Goal: Task Accomplishment & Management: Complete application form

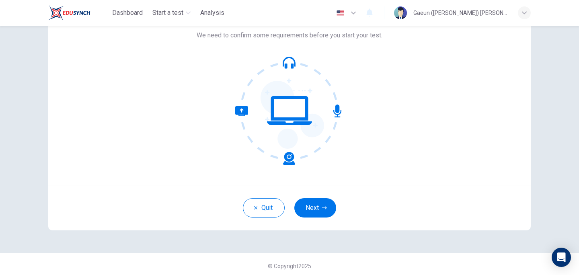
scroll to position [60, 0]
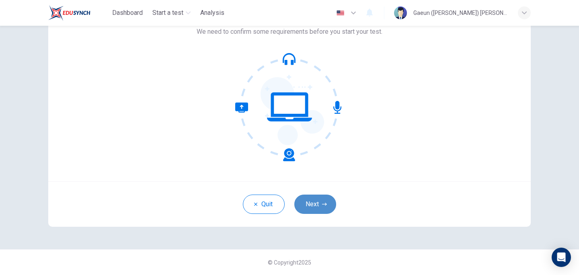
click at [311, 204] on button "Next" at bounding box center [315, 204] width 42 height 19
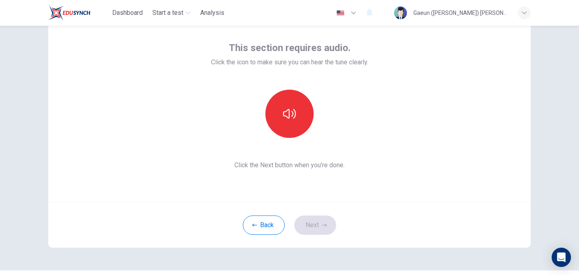
scroll to position [38, 0]
click at [293, 115] on icon "button" at bounding box center [289, 115] width 13 height 10
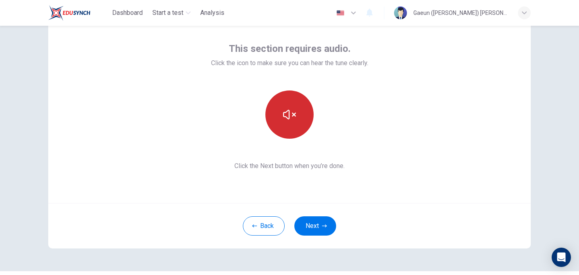
click at [477, 189] on div "This section requires audio. Click the icon to make sure you can hear the tune …" at bounding box center [289, 106] width 483 height 193
click at [291, 117] on icon "button" at bounding box center [289, 114] width 13 height 13
click at [327, 228] on button "Next" at bounding box center [315, 225] width 42 height 19
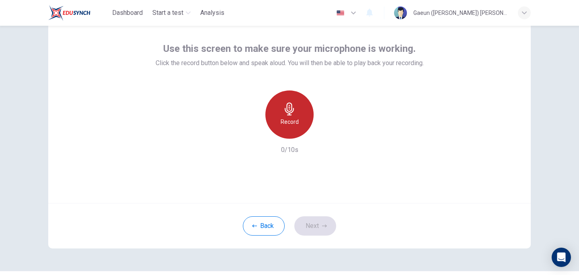
click at [284, 121] on h6 "Record" at bounding box center [290, 122] width 18 height 10
click at [284, 121] on h6 "Stop" at bounding box center [290, 122] width 12 height 10
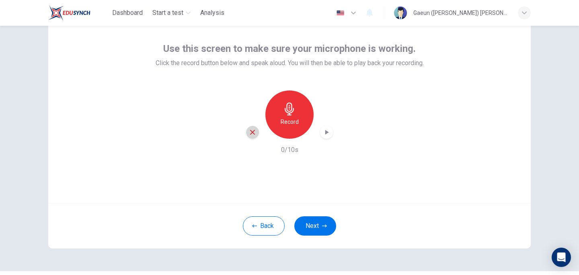
click at [251, 136] on icon "button" at bounding box center [252, 132] width 7 height 7
click at [319, 221] on button "Next" at bounding box center [315, 226] width 42 height 19
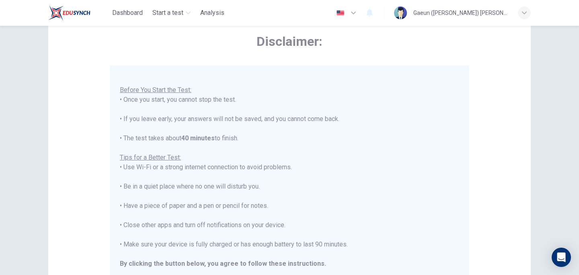
scroll to position [172, 0]
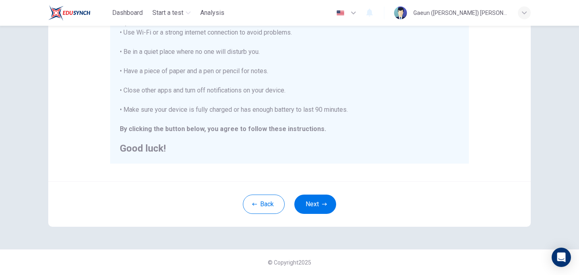
click at [294, 195] on button "Next" at bounding box center [315, 204] width 42 height 19
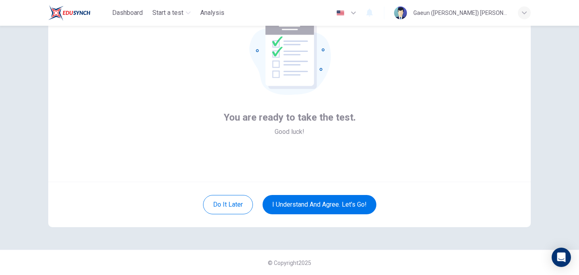
scroll to position [0, 0]
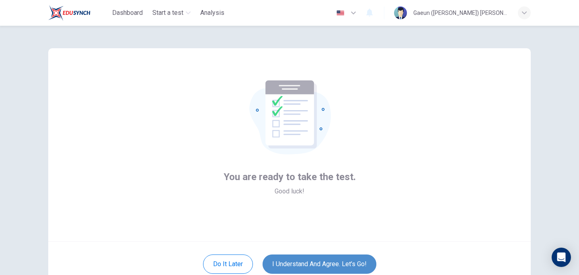
click at [314, 264] on button "I understand and agree. Let’s go!" at bounding box center [320, 264] width 114 height 19
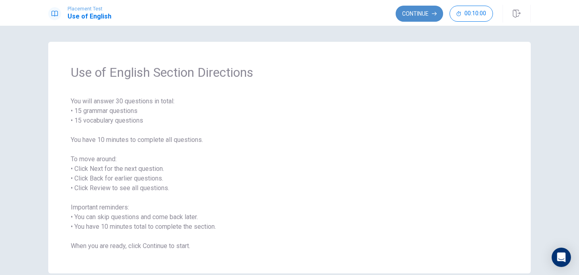
click at [414, 14] on button "Continue" at bounding box center [419, 14] width 47 height 16
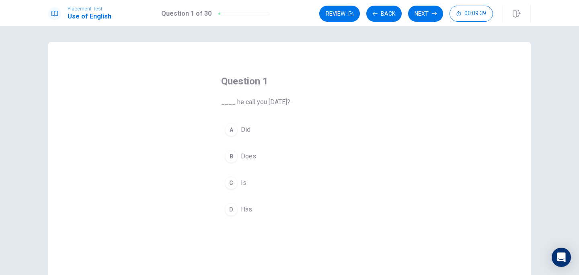
click at [232, 153] on div "B" at bounding box center [231, 156] width 13 height 13
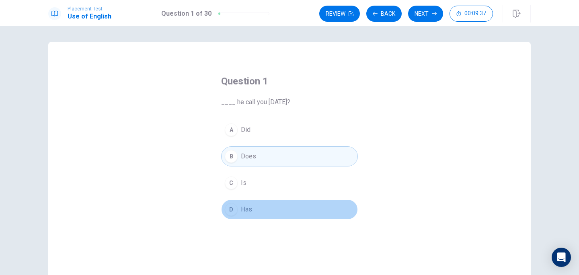
click at [230, 212] on div "D" at bounding box center [231, 209] width 13 height 13
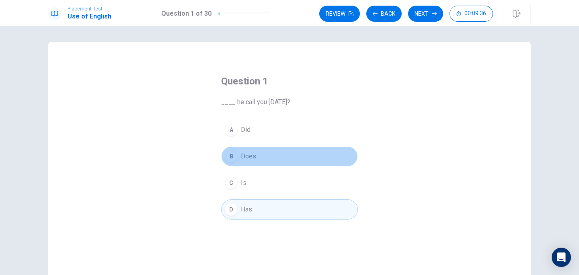
click at [232, 161] on div "B" at bounding box center [231, 156] width 13 height 13
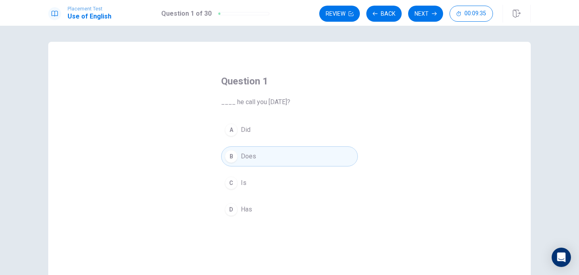
click at [232, 216] on button "D Has" at bounding box center [289, 210] width 137 height 20
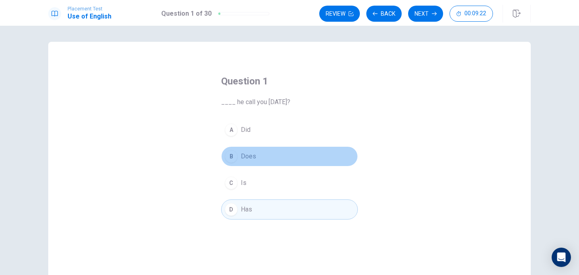
click at [233, 156] on div "B" at bounding box center [231, 156] width 13 height 13
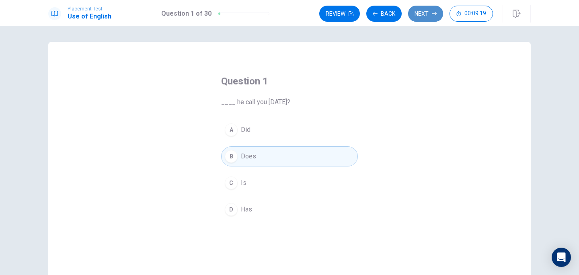
click at [426, 14] on button "Next" at bounding box center [425, 14] width 35 height 16
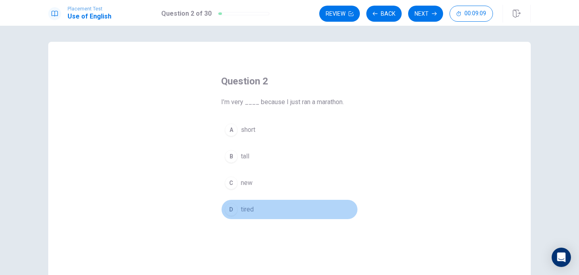
click at [231, 206] on div "D" at bounding box center [231, 209] width 13 height 13
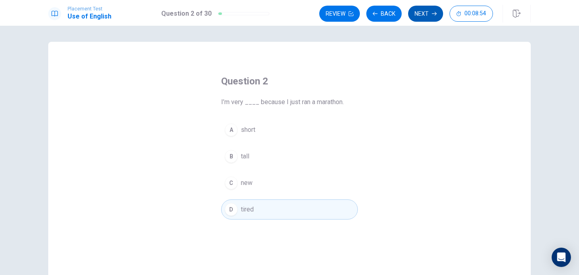
click at [426, 17] on button "Next" at bounding box center [425, 14] width 35 height 16
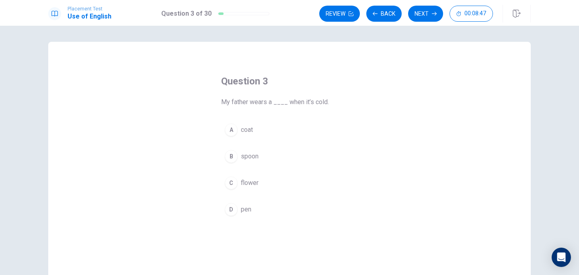
click at [232, 127] on div "A" at bounding box center [231, 130] width 13 height 13
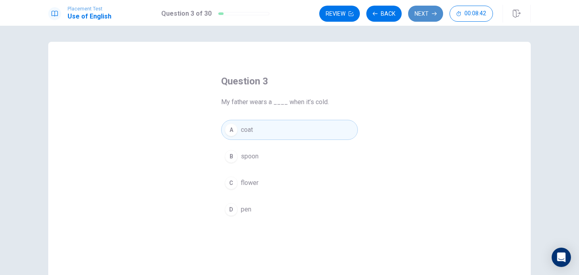
click at [423, 14] on button "Next" at bounding box center [425, 14] width 35 height 16
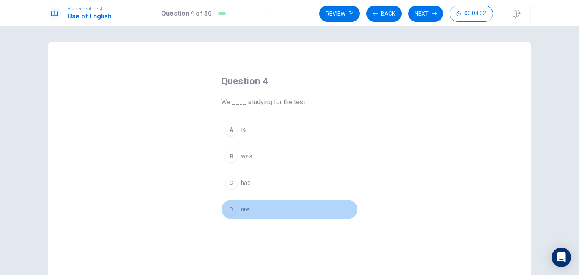
click at [231, 212] on div "D" at bounding box center [231, 209] width 13 height 13
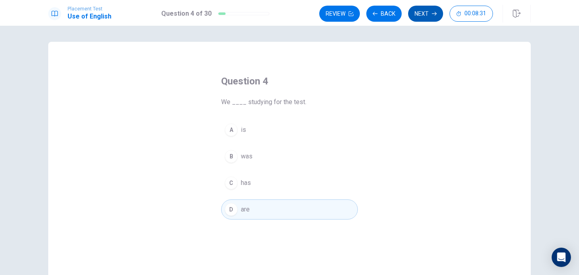
click at [422, 8] on button "Next" at bounding box center [425, 14] width 35 height 16
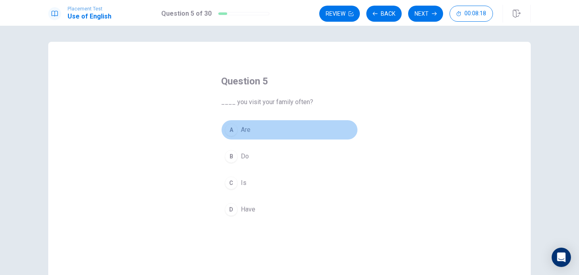
click at [231, 127] on div "A" at bounding box center [231, 130] width 13 height 13
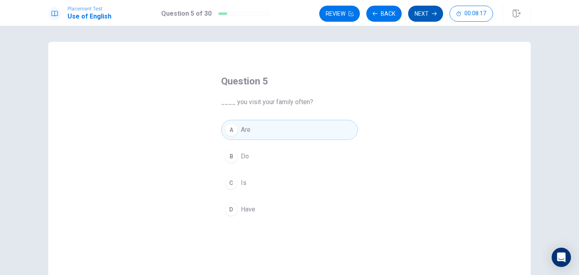
click at [421, 15] on button "Next" at bounding box center [425, 14] width 35 height 16
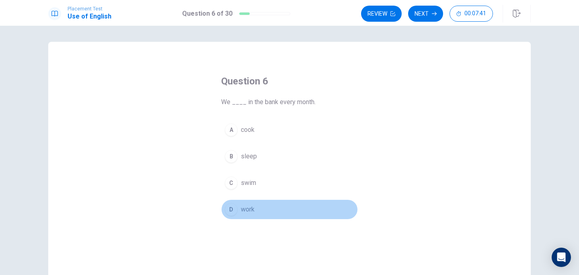
click at [235, 210] on div "D" at bounding box center [231, 209] width 13 height 13
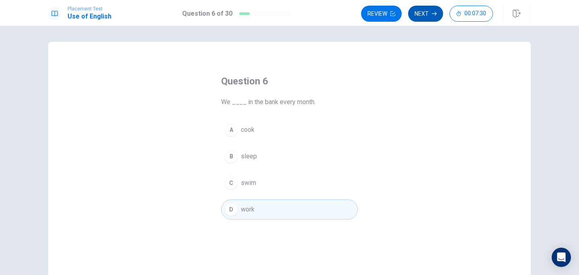
click at [428, 14] on button "Next" at bounding box center [425, 14] width 35 height 16
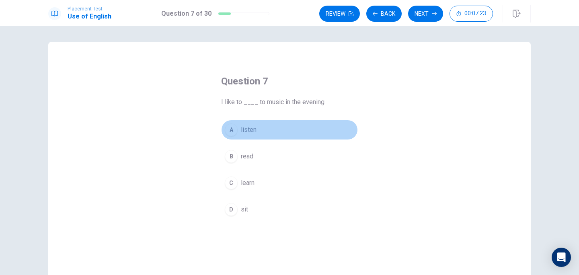
click at [231, 130] on div "A" at bounding box center [231, 130] width 13 height 13
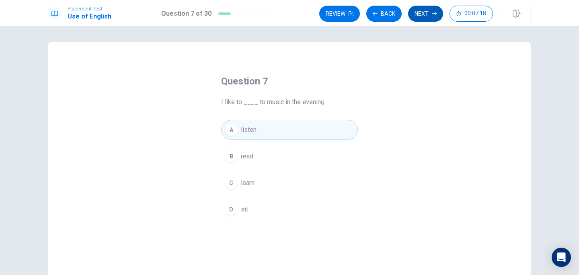
click at [428, 17] on button "Next" at bounding box center [425, 14] width 35 height 16
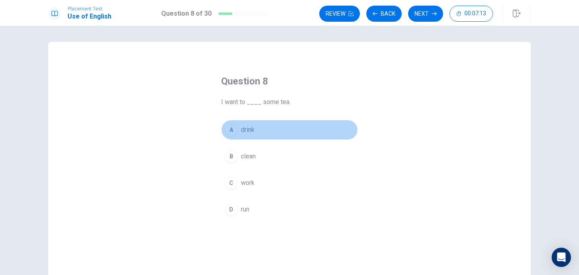
click at [237, 135] on button "A drink" at bounding box center [289, 130] width 137 height 20
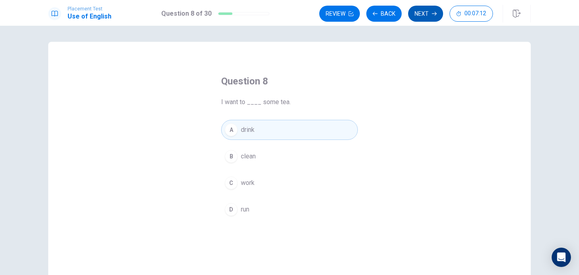
click at [430, 16] on button "Next" at bounding box center [425, 14] width 35 height 16
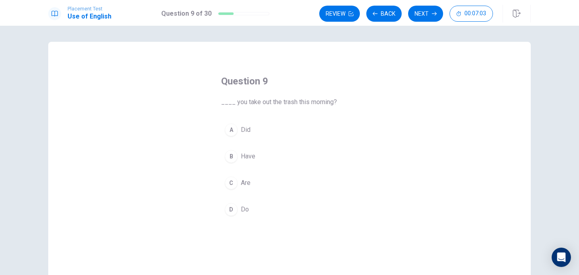
click at [232, 130] on div "A" at bounding box center [231, 130] width 13 height 13
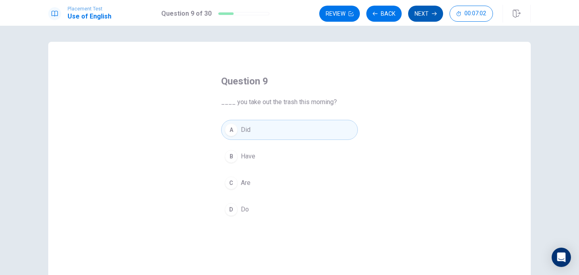
click at [433, 9] on button "Next" at bounding box center [425, 14] width 35 height 16
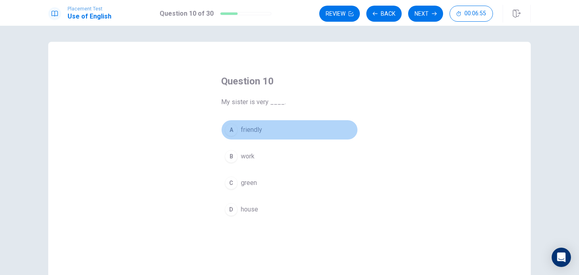
click at [234, 131] on div "A" at bounding box center [231, 130] width 13 height 13
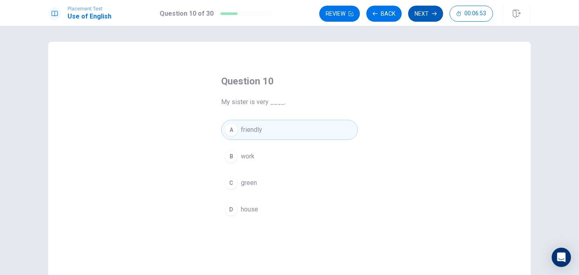
click at [423, 14] on button "Next" at bounding box center [425, 14] width 35 height 16
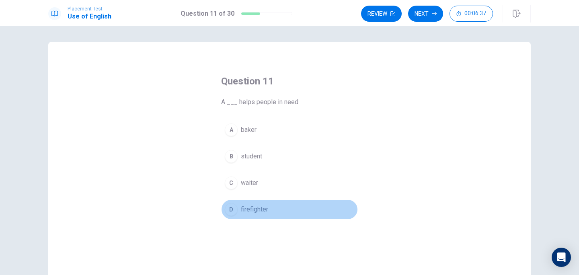
click at [233, 214] on div "D" at bounding box center [231, 209] width 13 height 13
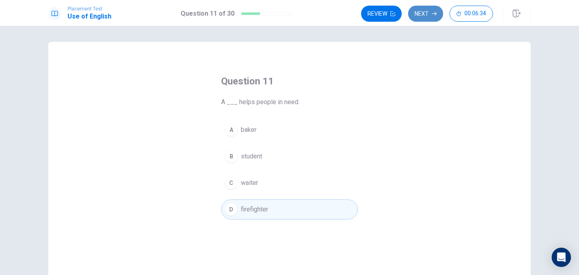
click at [418, 19] on button "Next" at bounding box center [425, 14] width 35 height 16
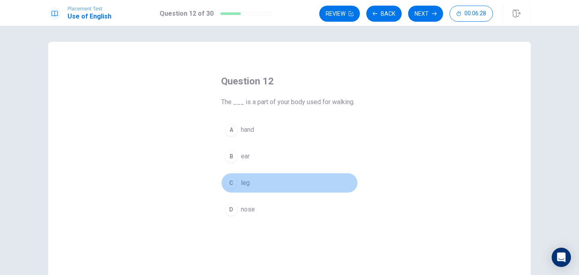
click at [228, 185] on div "C" at bounding box center [231, 183] width 13 height 13
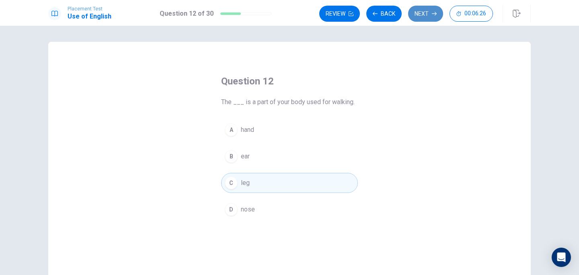
click at [424, 11] on button "Next" at bounding box center [425, 14] width 35 height 16
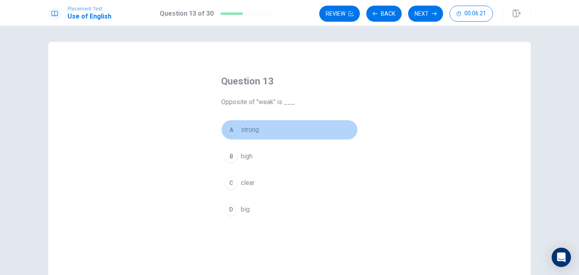
click at [232, 127] on div "A" at bounding box center [231, 130] width 13 height 13
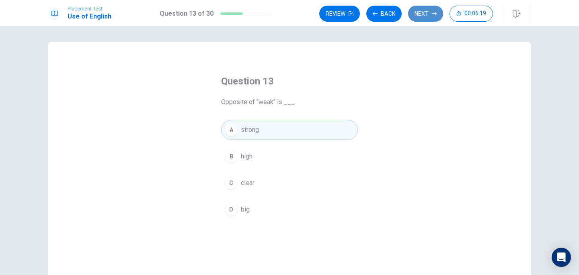
click at [428, 17] on button "Next" at bounding box center [425, 14] width 35 height 16
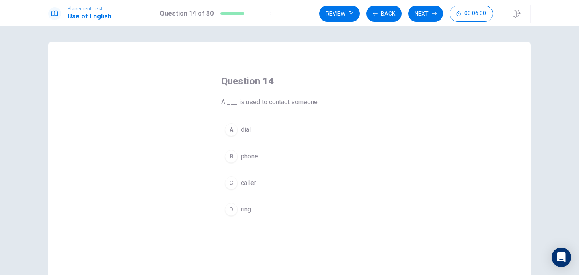
drag, startPoint x: 243, startPoint y: 130, endPoint x: 328, endPoint y: 185, distance: 101.5
click at [328, 185] on div "A dial B phone C caller D ring" at bounding box center [289, 170] width 137 height 100
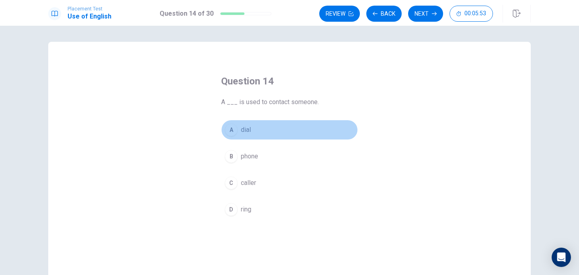
click at [231, 133] on div "A" at bounding box center [231, 130] width 13 height 13
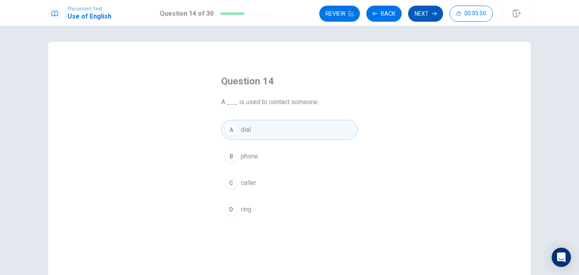
click at [429, 16] on button "Next" at bounding box center [425, 14] width 35 height 16
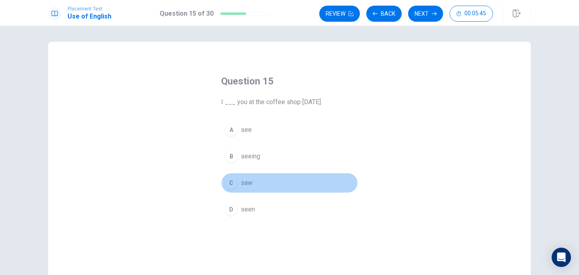
click at [229, 180] on div "C" at bounding box center [231, 183] width 13 height 13
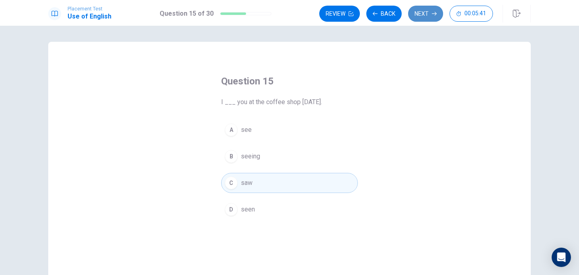
click at [427, 16] on button "Next" at bounding box center [425, 14] width 35 height 16
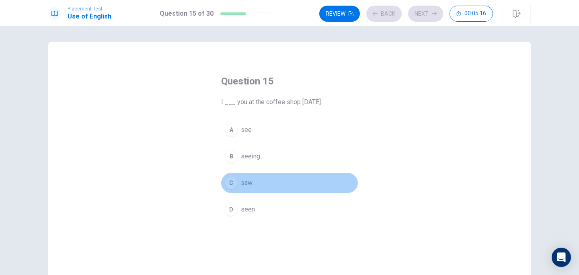
click at [235, 185] on div "C" at bounding box center [231, 183] width 13 height 13
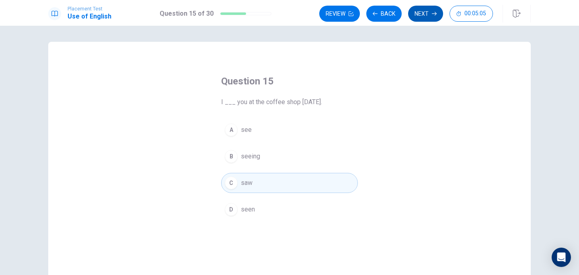
click at [430, 14] on button "Next" at bounding box center [425, 14] width 35 height 16
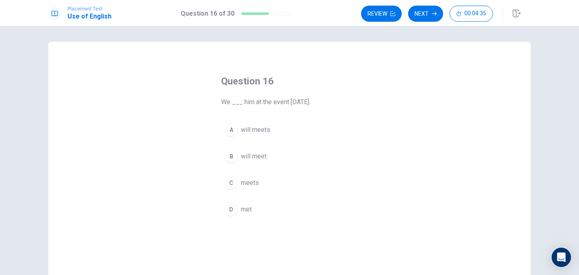
click at [231, 151] on div "B" at bounding box center [231, 156] width 13 height 13
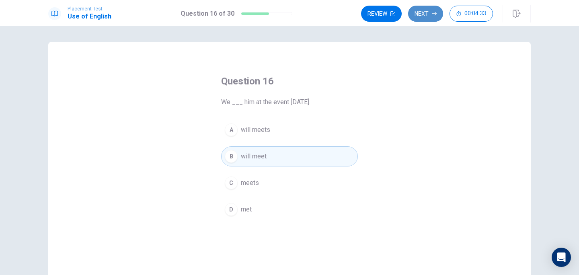
click at [431, 13] on button "Next" at bounding box center [425, 14] width 35 height 16
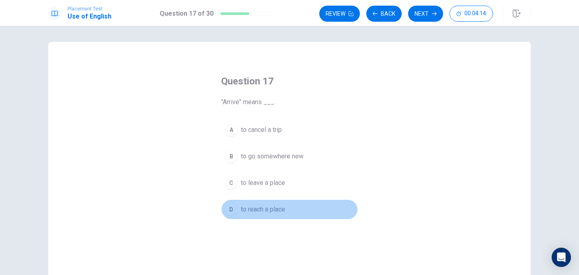
click at [233, 212] on div "D" at bounding box center [231, 209] width 13 height 13
click at [258, 207] on span "to reach a place" at bounding box center [263, 210] width 44 height 10
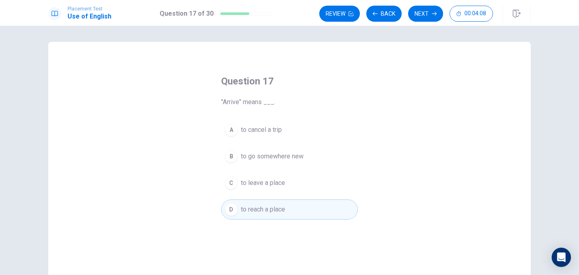
click at [258, 206] on span "to reach a place" at bounding box center [263, 210] width 44 height 10
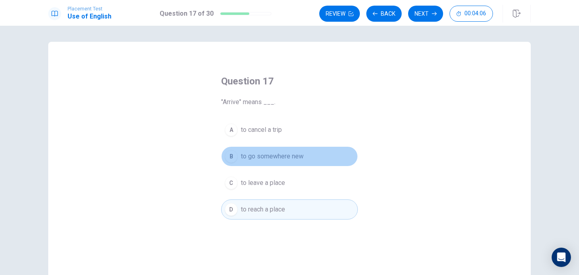
click at [235, 156] on div "B" at bounding box center [231, 156] width 13 height 13
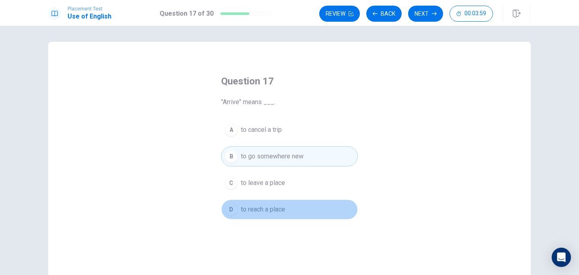
click at [232, 208] on div "D" at bounding box center [231, 209] width 13 height 13
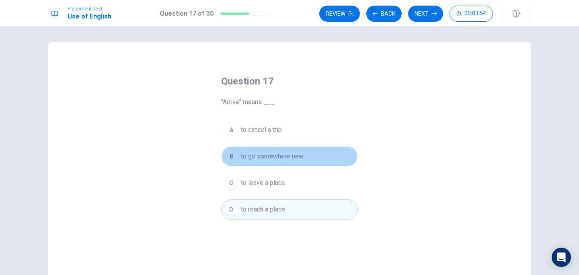
click at [225, 148] on button "B to go somewhere new" at bounding box center [289, 156] width 137 height 20
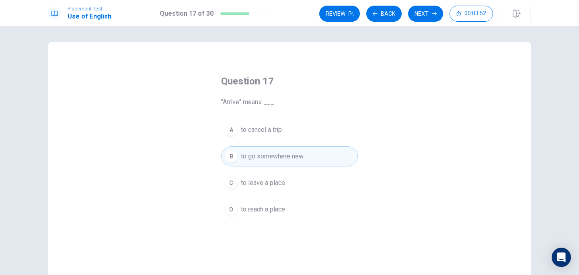
click at [228, 206] on div "D" at bounding box center [231, 209] width 13 height 13
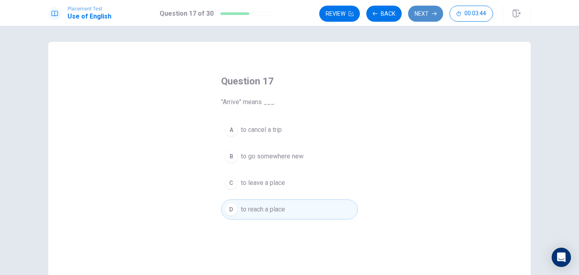
click at [426, 10] on button "Next" at bounding box center [425, 14] width 35 height 16
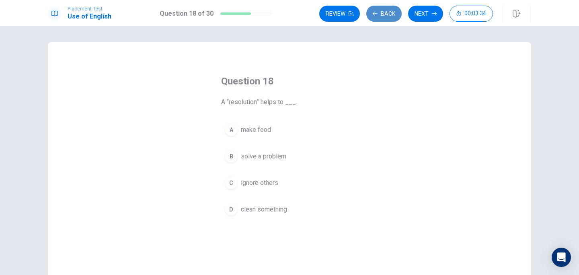
click at [380, 12] on button "Back" at bounding box center [383, 14] width 35 height 16
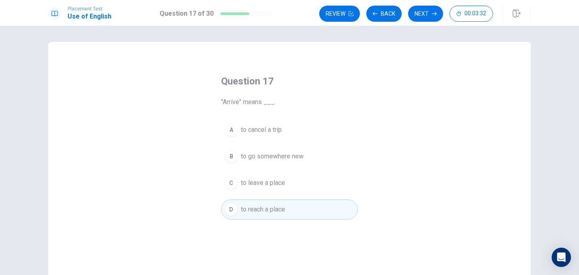
click at [229, 155] on div "B" at bounding box center [231, 156] width 13 height 13
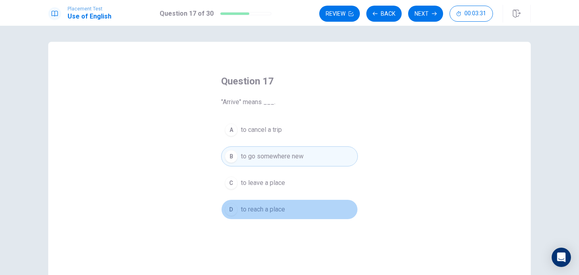
click at [235, 208] on div "D" at bounding box center [231, 209] width 13 height 13
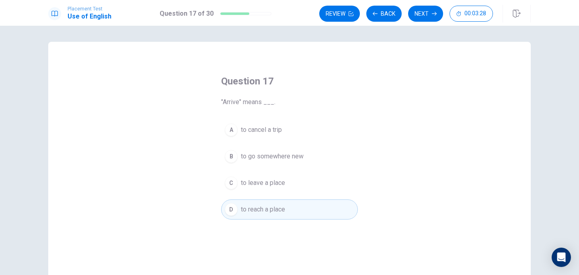
click at [235, 159] on div "B" at bounding box center [231, 156] width 13 height 13
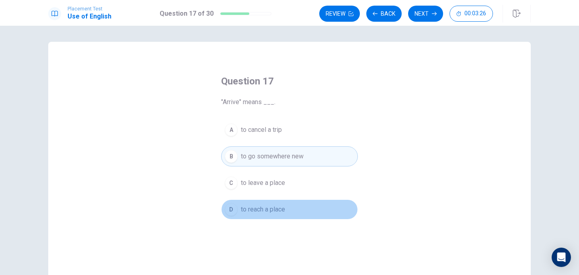
click at [229, 206] on div "D" at bounding box center [231, 209] width 13 height 13
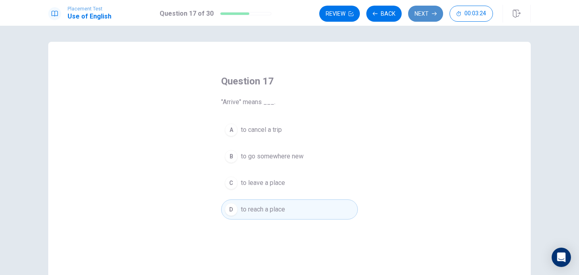
click at [422, 14] on button "Next" at bounding box center [425, 14] width 35 height 16
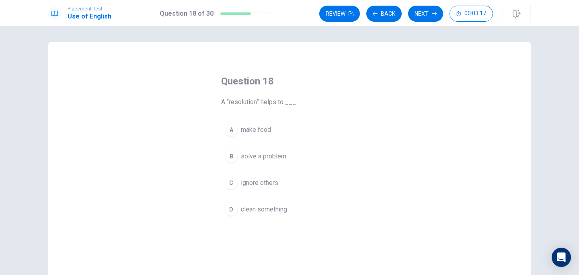
click at [232, 155] on div "B" at bounding box center [231, 156] width 13 height 13
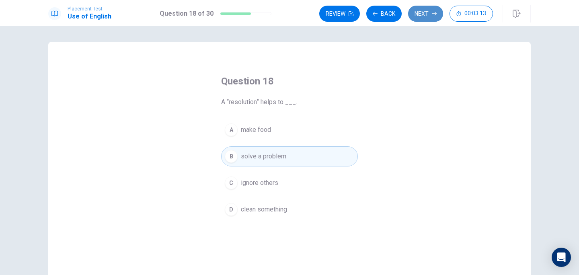
click at [426, 9] on button "Next" at bounding box center [425, 14] width 35 height 16
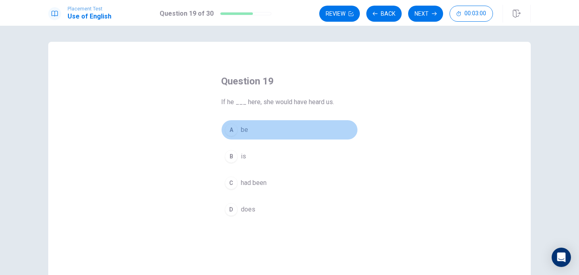
click at [231, 133] on div "A" at bounding box center [231, 130] width 13 height 13
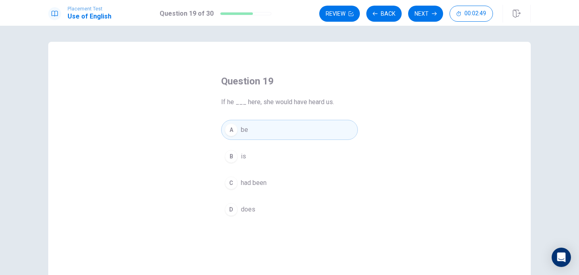
click at [237, 154] on div "B" at bounding box center [231, 156] width 13 height 13
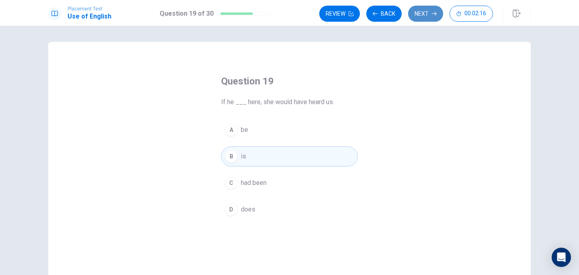
click at [427, 14] on button "Next" at bounding box center [425, 14] width 35 height 16
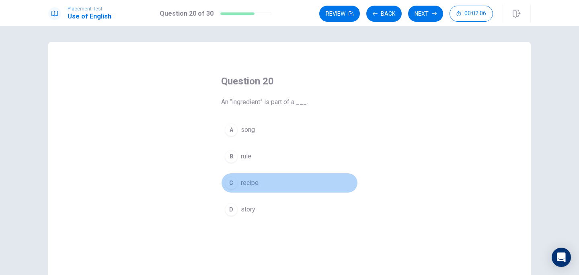
click at [228, 181] on div "C" at bounding box center [231, 183] width 13 height 13
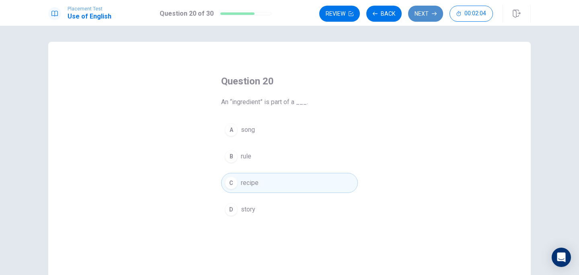
click at [416, 10] on button "Next" at bounding box center [425, 14] width 35 height 16
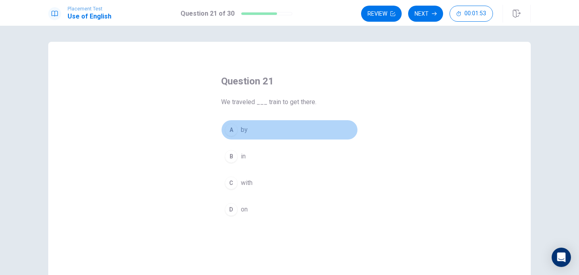
click at [231, 129] on div "A" at bounding box center [231, 130] width 13 height 13
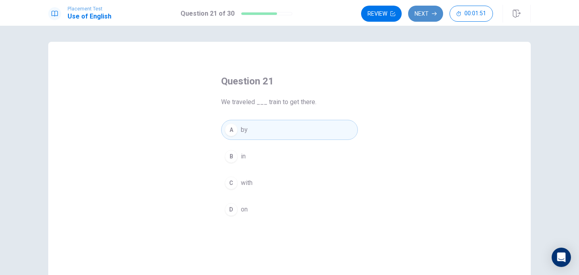
click at [425, 14] on button "Next" at bounding box center [425, 14] width 35 height 16
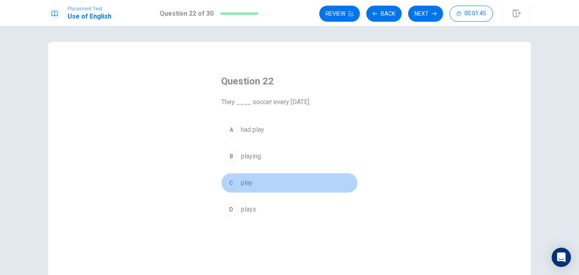
click at [230, 175] on button "C play" at bounding box center [289, 183] width 137 height 20
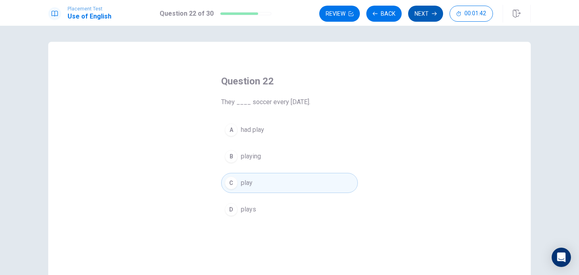
click at [413, 16] on button "Next" at bounding box center [425, 14] width 35 height 16
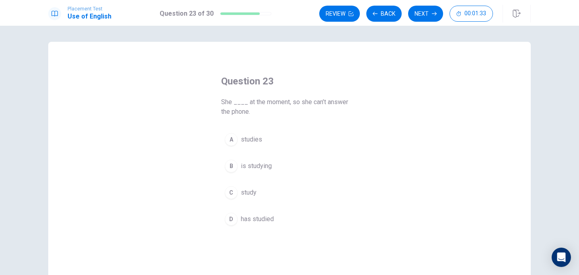
click at [233, 140] on div "A" at bounding box center [231, 139] width 13 height 13
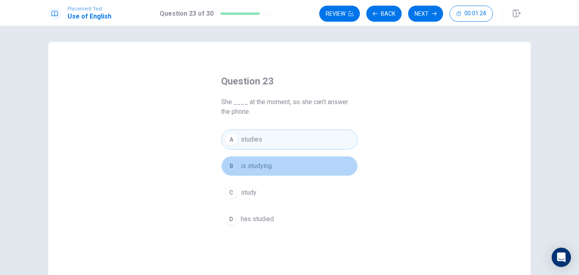
click at [232, 169] on div "B" at bounding box center [231, 166] width 13 height 13
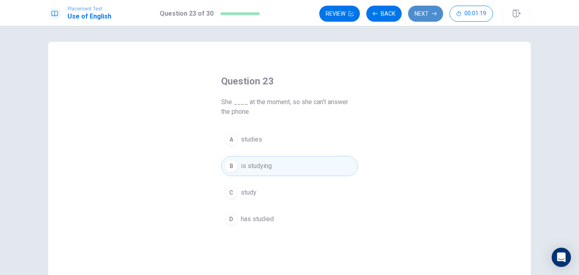
click at [430, 21] on button "Next" at bounding box center [425, 14] width 35 height 16
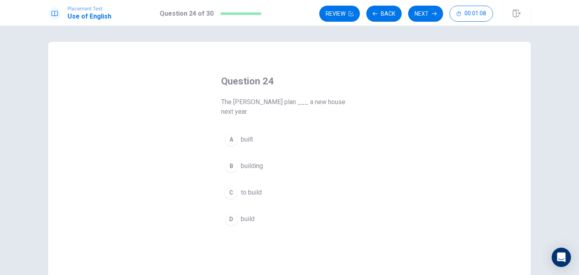
click at [229, 133] on div "A" at bounding box center [231, 139] width 13 height 13
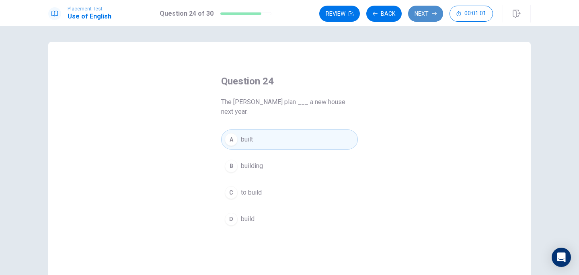
click at [418, 13] on button "Next" at bounding box center [425, 14] width 35 height 16
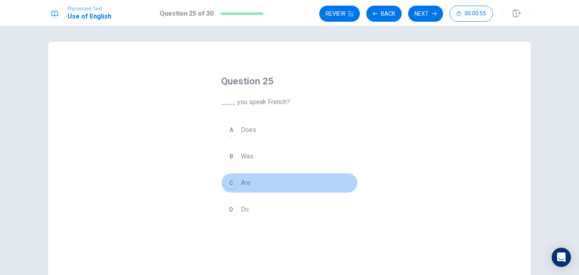
click at [230, 187] on div "C" at bounding box center [231, 183] width 13 height 13
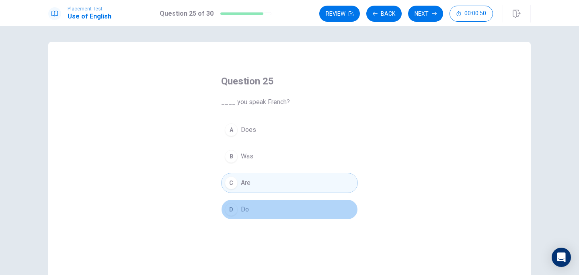
click at [237, 208] on div "D" at bounding box center [231, 209] width 13 height 13
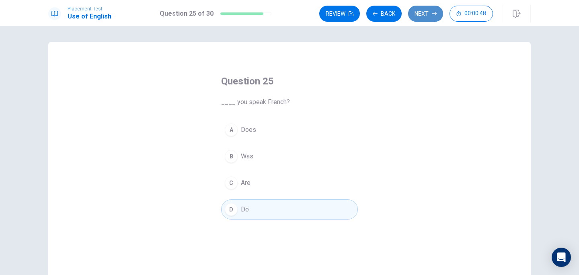
click at [417, 9] on button "Next" at bounding box center [425, 14] width 35 height 16
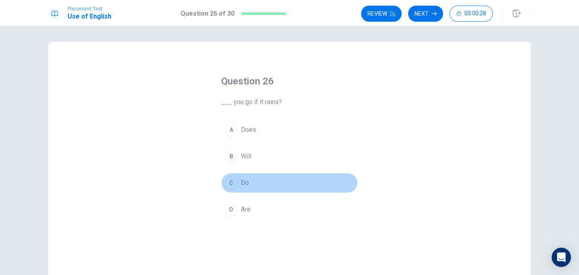
click at [232, 181] on div "C" at bounding box center [231, 183] width 13 height 13
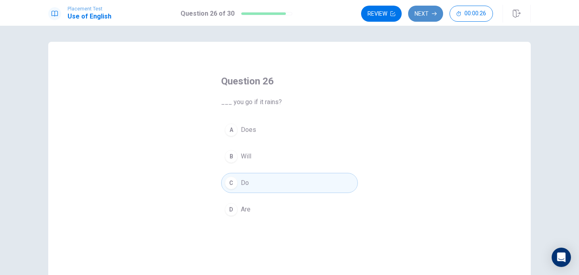
click at [418, 12] on button "Next" at bounding box center [425, 14] width 35 height 16
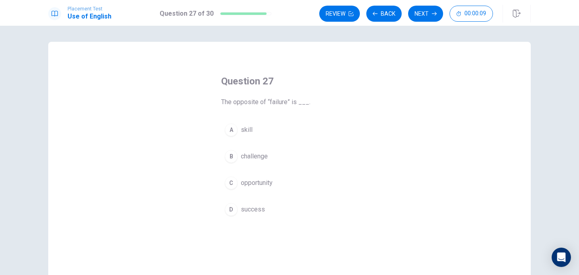
click at [232, 161] on div "B" at bounding box center [231, 156] width 13 height 13
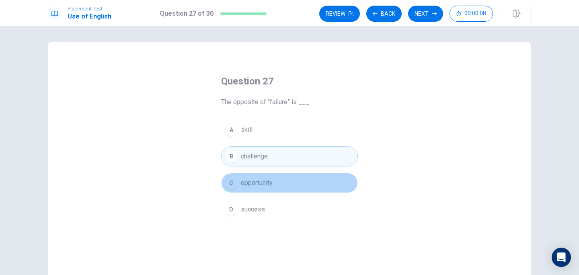
click at [231, 181] on div "C" at bounding box center [231, 183] width 13 height 13
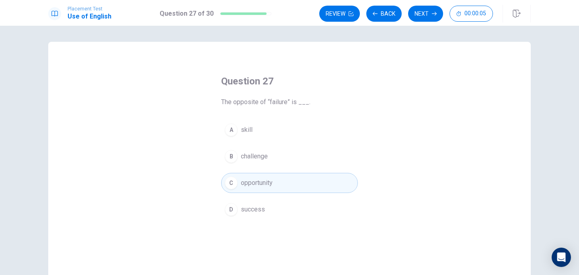
click at [233, 129] on div "A" at bounding box center [231, 130] width 13 height 13
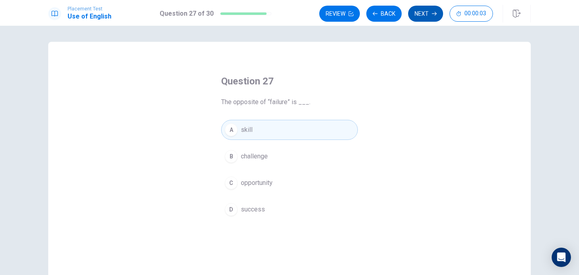
click at [423, 12] on button "Next" at bounding box center [425, 14] width 35 height 16
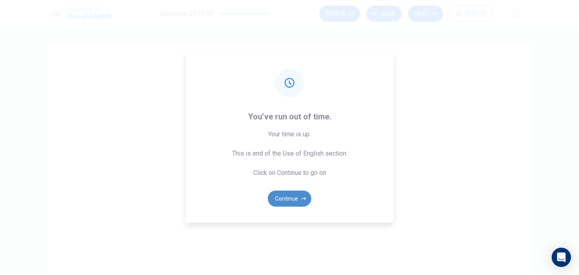
click at [286, 199] on button "Continue" at bounding box center [289, 199] width 43 height 16
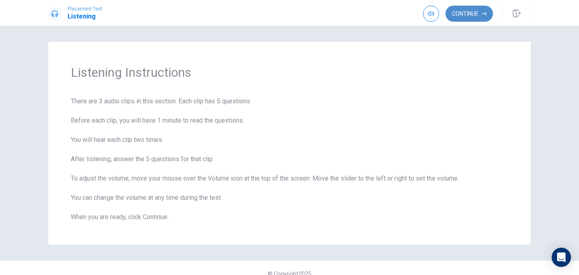
click at [474, 10] on button "Continue" at bounding box center [469, 14] width 47 height 16
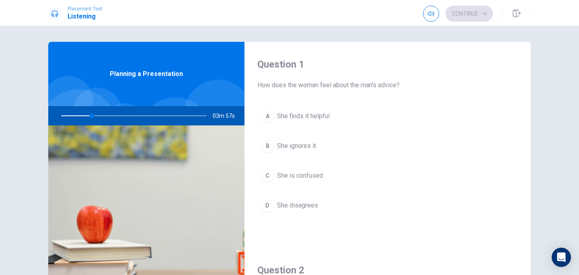
click at [126, 117] on div at bounding box center [131, 115] width 161 height 19
click at [126, 116] on div at bounding box center [131, 115] width 161 height 19
drag, startPoint x: 92, startPoint y: 118, endPoint x: 107, endPoint y: 118, distance: 14.9
click at [107, 118] on div at bounding box center [131, 115] width 161 height 19
click at [430, 14] on icon "button" at bounding box center [431, 13] width 6 height 5
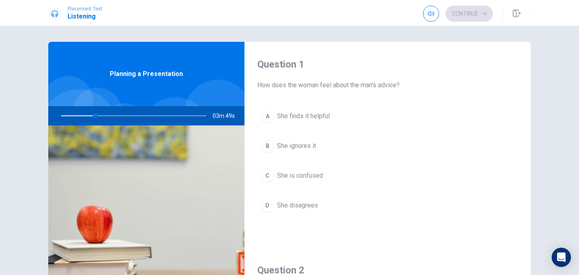
click at [457, 55] on div "Question 1 How does the woman feel about the man’s advice? A She finds it helpf…" at bounding box center [388, 145] width 286 height 206
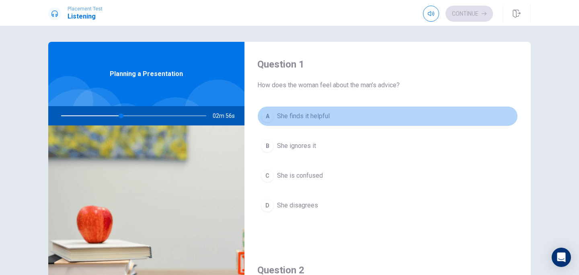
click at [268, 115] on div "A" at bounding box center [267, 116] width 13 height 13
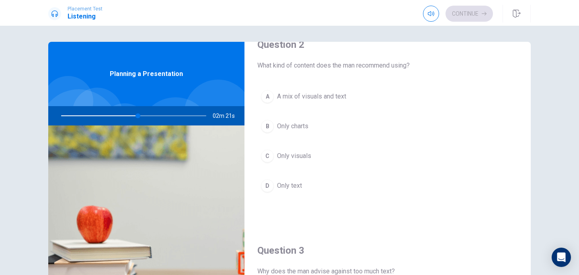
scroll to position [221, 0]
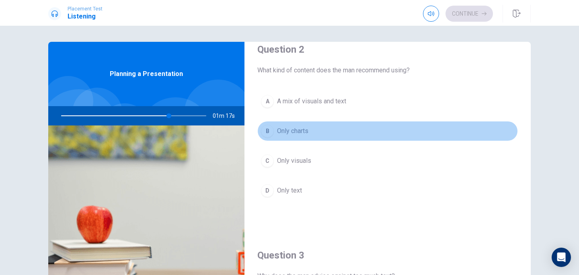
click at [266, 127] on div "B" at bounding box center [267, 131] width 13 height 13
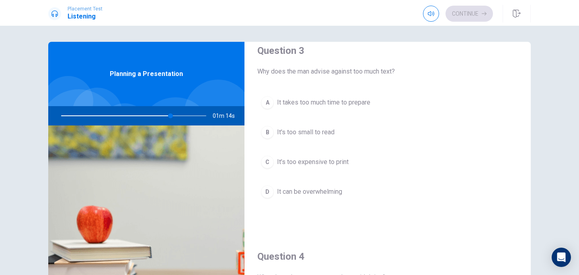
scroll to position [428, 0]
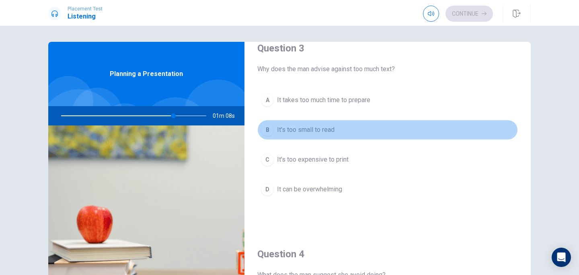
click at [268, 133] on div "B" at bounding box center [267, 130] width 13 height 13
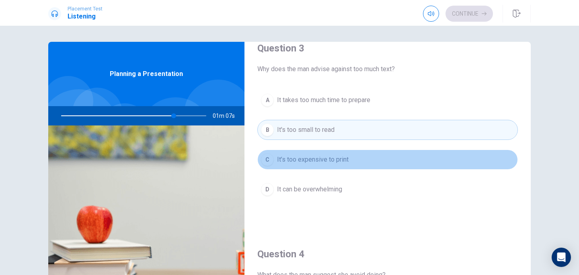
click at [263, 161] on div "C" at bounding box center [267, 159] width 13 height 13
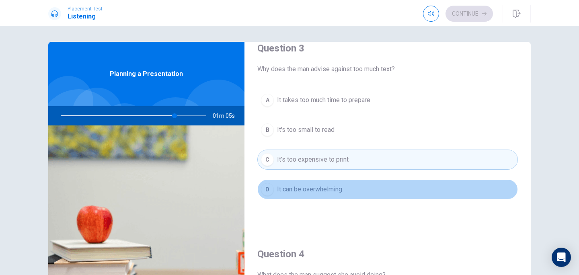
click at [269, 194] on div "D" at bounding box center [267, 189] width 13 height 13
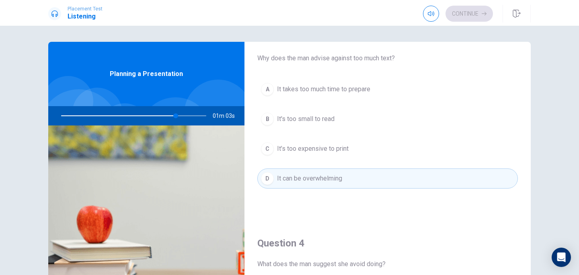
scroll to position [439, 0]
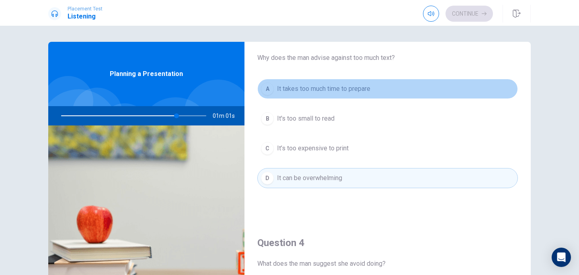
click at [268, 90] on div "A" at bounding box center [267, 88] width 13 height 13
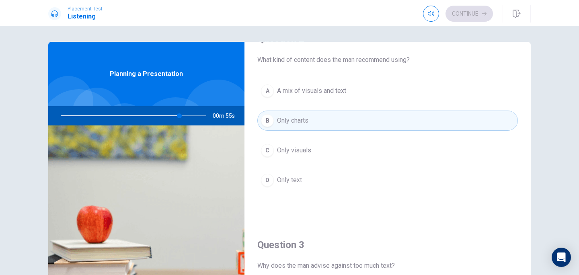
scroll to position [232, 0]
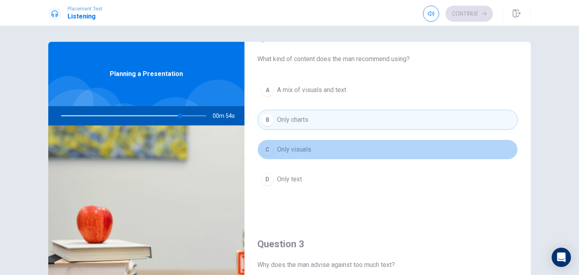
click at [266, 149] on div "C" at bounding box center [267, 149] width 13 height 13
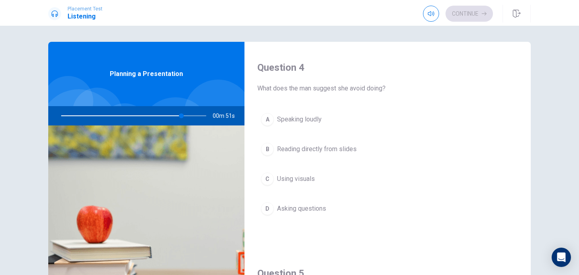
scroll to position [626, 0]
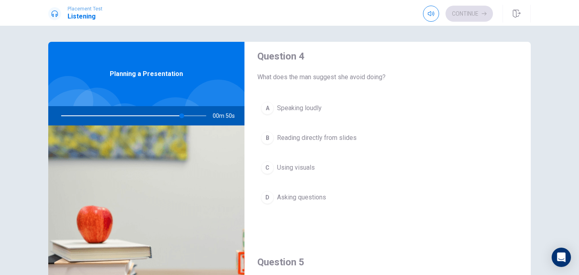
click at [271, 112] on div "A" at bounding box center [267, 108] width 13 height 13
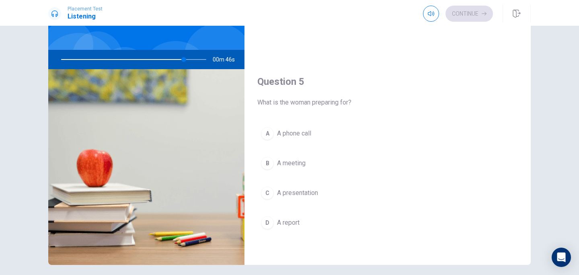
scroll to position [64, 0]
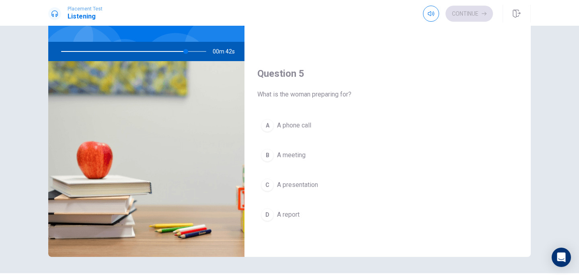
click at [267, 183] on div "C" at bounding box center [267, 185] width 13 height 13
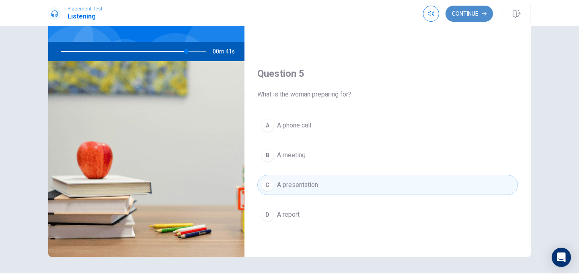
click at [469, 14] on button "Continue" at bounding box center [469, 14] width 47 height 16
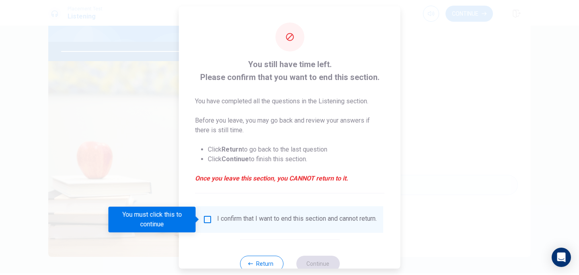
click at [210, 220] on input "You must click this to continue" at bounding box center [208, 220] width 10 height 10
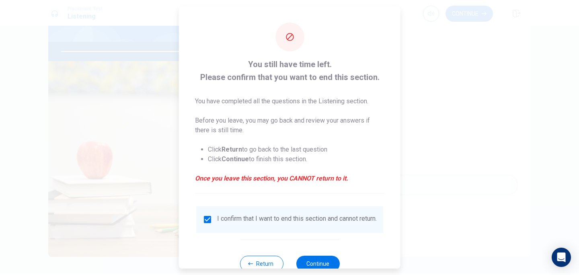
scroll to position [25, 0]
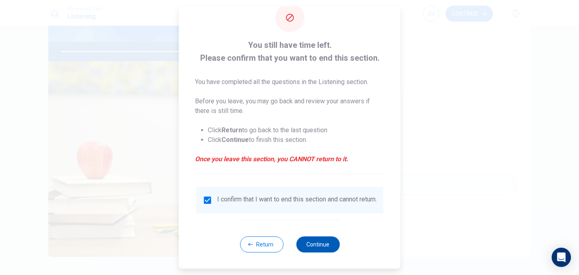
click at [327, 244] on button "Continue" at bounding box center [317, 245] width 43 height 16
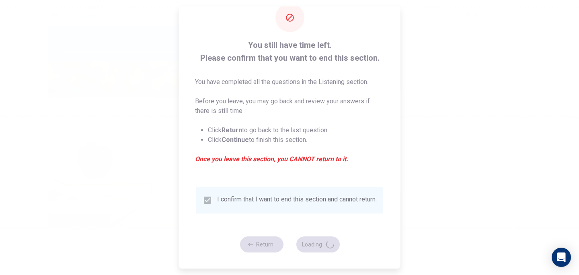
type input "89"
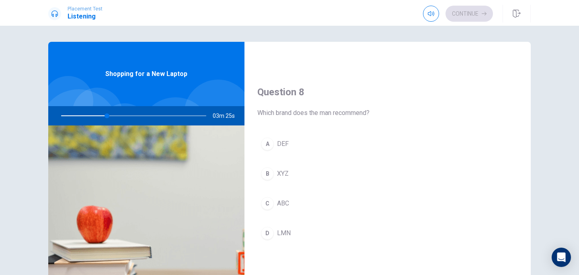
scroll to position [387, 0]
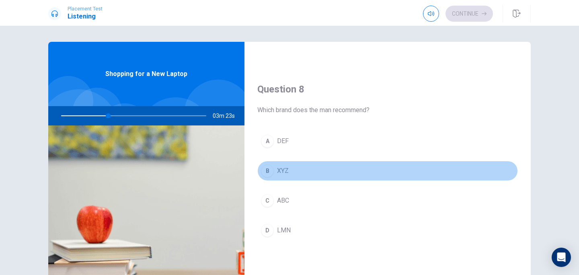
click at [268, 171] on div "B" at bounding box center [267, 171] width 13 height 13
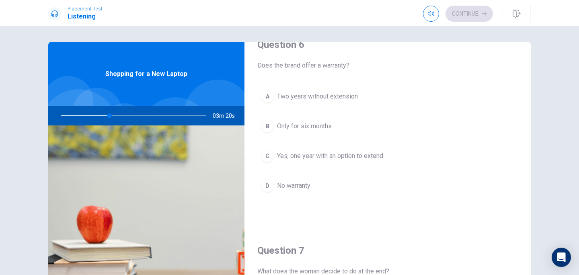
scroll to position [0, 0]
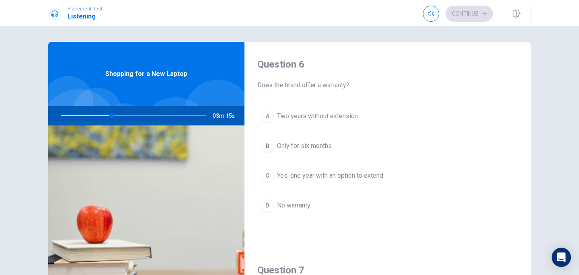
click at [266, 177] on div "C" at bounding box center [267, 175] width 13 height 13
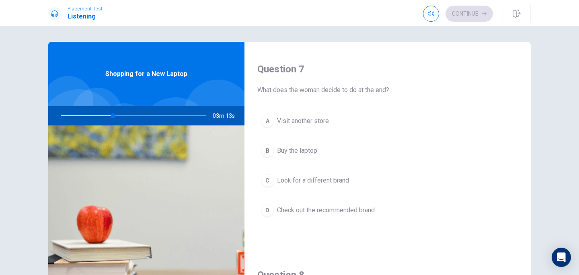
scroll to position [202, 0]
click at [269, 152] on div "B" at bounding box center [267, 150] width 13 height 13
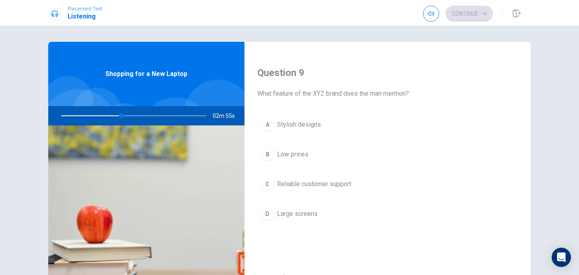
scroll to position [615, 0]
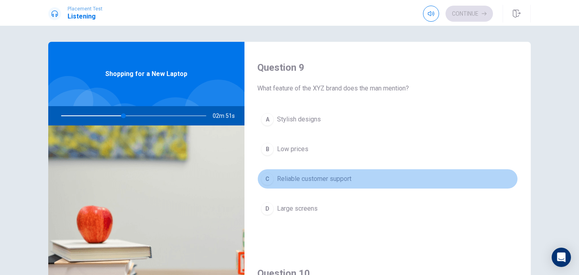
click at [260, 177] on button "C Reliable customer support" at bounding box center [387, 179] width 261 height 20
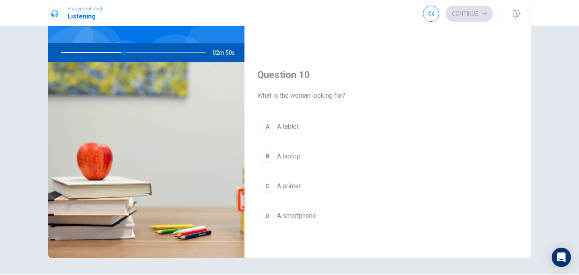
scroll to position [64, 0]
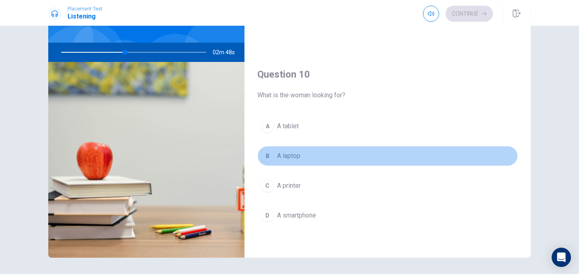
click at [268, 155] on div "B" at bounding box center [267, 156] width 13 height 13
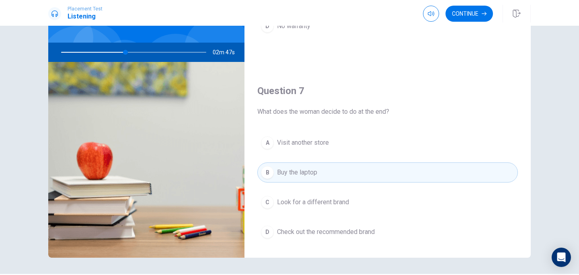
scroll to position [55, 0]
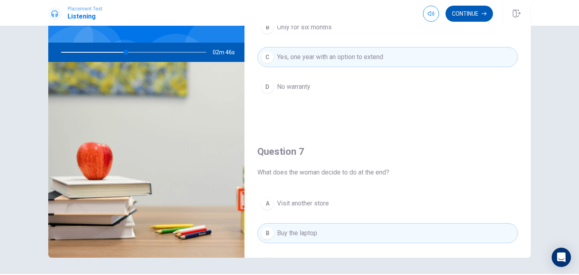
click at [468, 13] on button "Continue" at bounding box center [469, 14] width 47 height 16
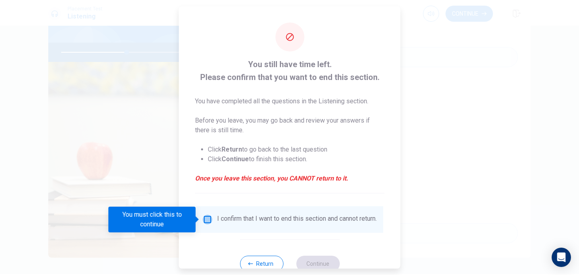
click at [208, 220] on input "You must click this to continue" at bounding box center [208, 220] width 10 height 10
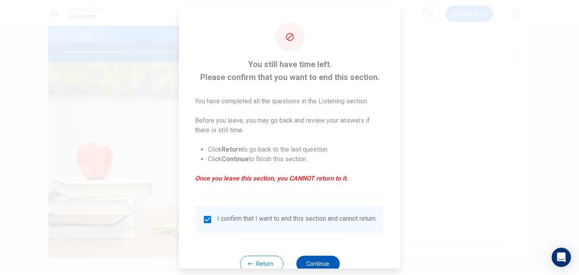
click at [303, 267] on button "Continue" at bounding box center [317, 264] width 43 height 16
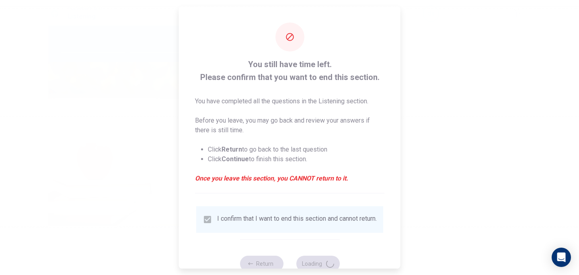
type input "46"
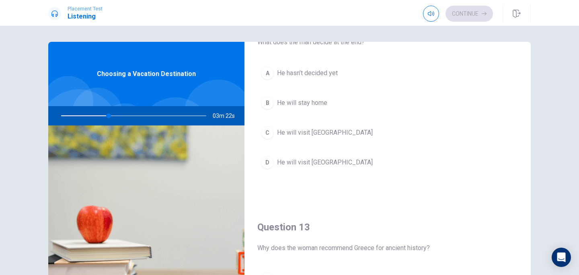
scroll to position [251, 0]
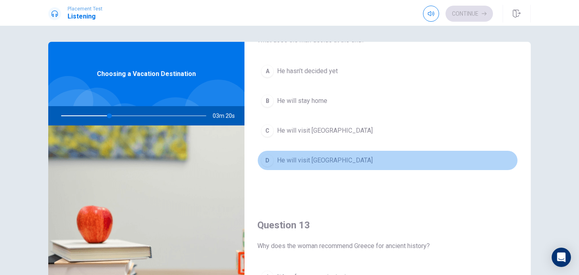
click at [270, 157] on div "D" at bounding box center [267, 160] width 13 height 13
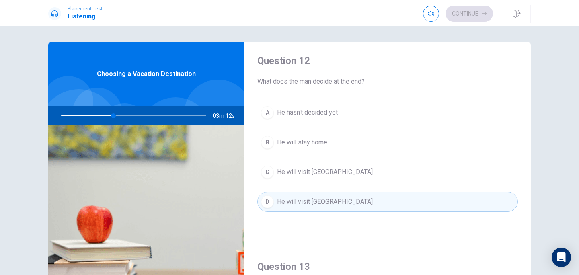
scroll to position [0, 0]
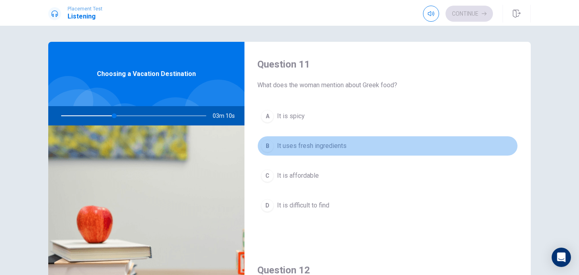
click at [266, 146] on div "B" at bounding box center [267, 146] width 13 height 13
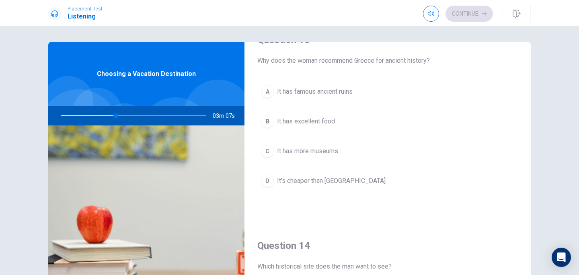
scroll to position [437, 0]
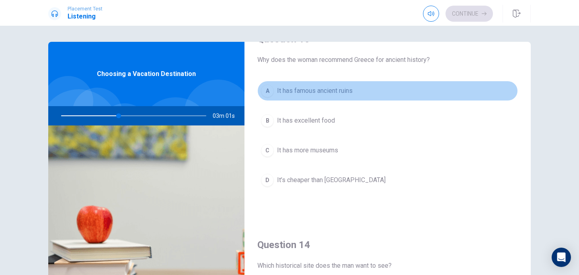
click at [268, 91] on div "A" at bounding box center [267, 90] width 13 height 13
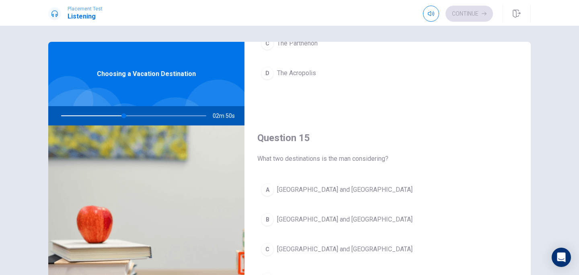
scroll to position [1, 0]
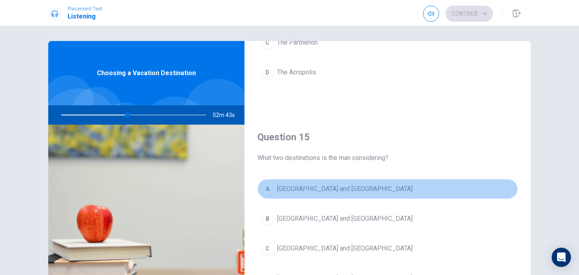
click at [267, 191] on div "A" at bounding box center [267, 189] width 13 height 13
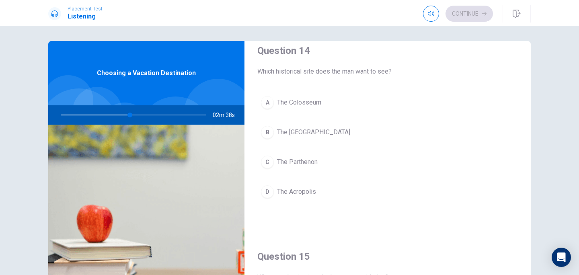
scroll to position [624, 0]
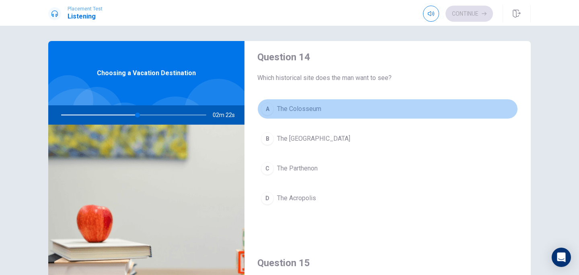
click at [273, 111] on div "A" at bounding box center [267, 109] width 13 height 13
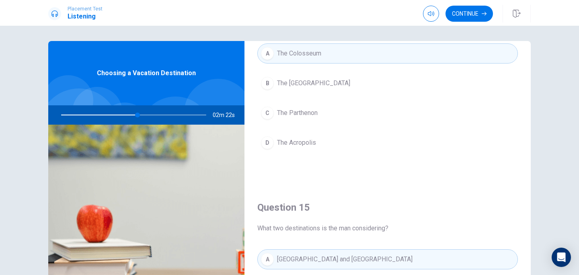
scroll to position [750, 0]
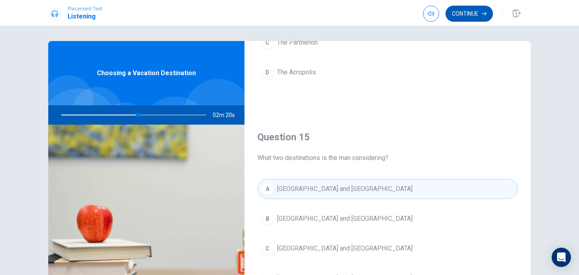
click at [465, 10] on button "Continue" at bounding box center [469, 14] width 47 height 16
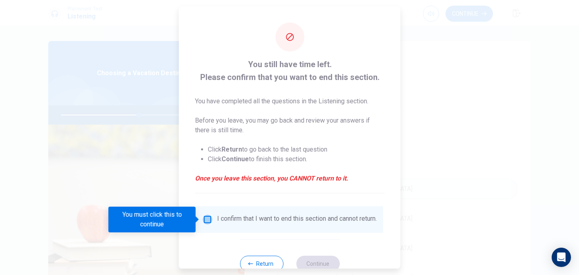
click at [204, 219] on input "You must click this to continue" at bounding box center [208, 220] width 10 height 10
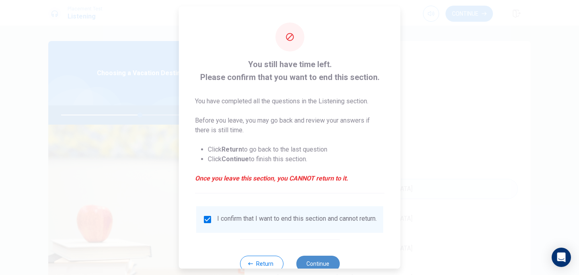
click at [319, 266] on button "Continue" at bounding box center [317, 264] width 43 height 16
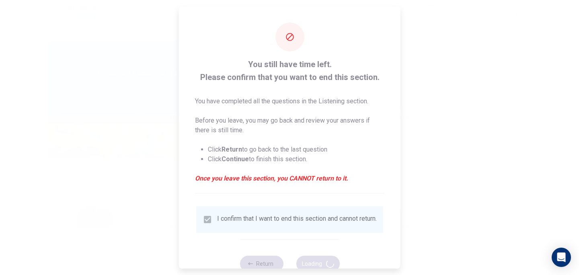
type input "55"
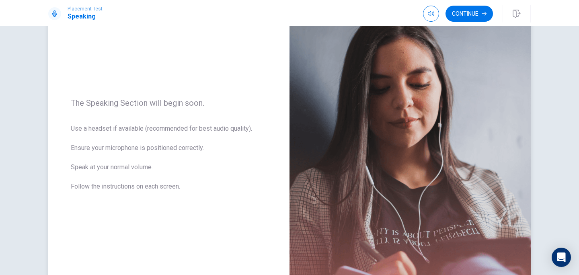
scroll to position [0, 0]
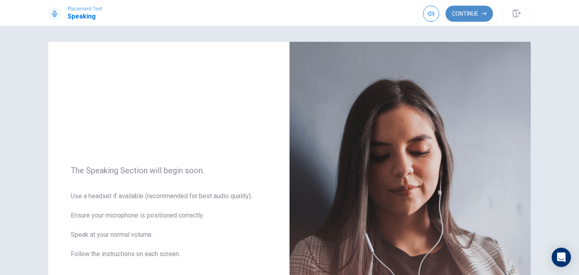
click at [478, 15] on button "Continue" at bounding box center [469, 14] width 47 height 16
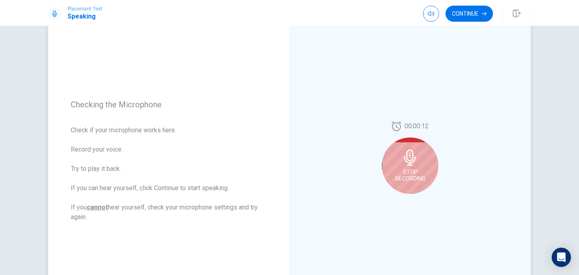
scroll to position [58, 0]
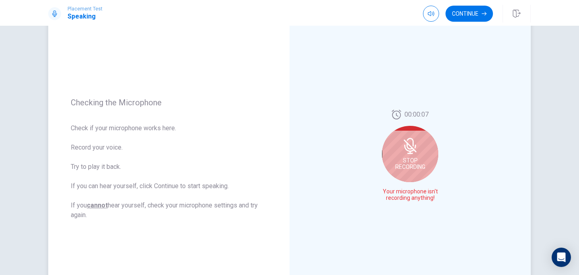
click at [422, 150] on div "Stop Recording" at bounding box center [410, 154] width 56 height 56
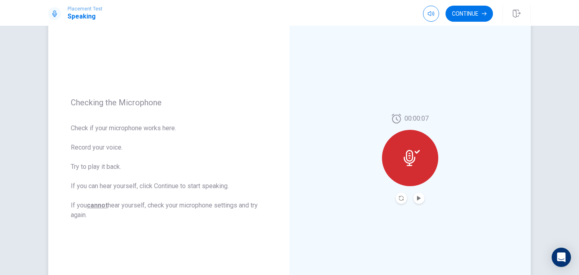
click at [418, 196] on button "Play Audio" at bounding box center [419, 198] width 11 height 11
click at [401, 196] on icon "Record Again" at bounding box center [401, 198] width 5 height 5
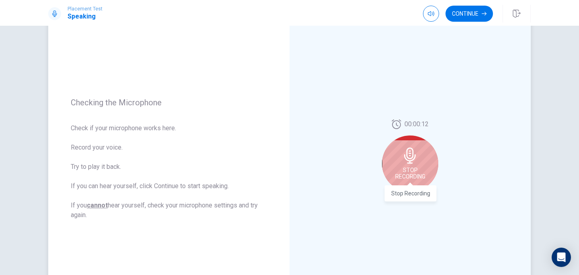
click at [416, 172] on span "Stop Recording" at bounding box center [410, 173] width 30 height 13
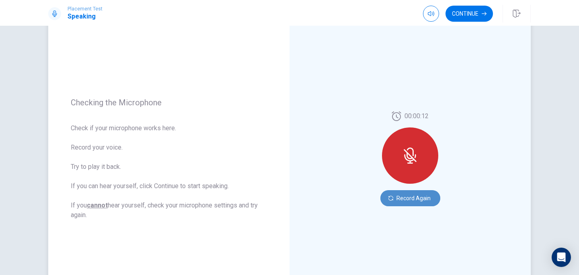
click at [418, 199] on button "Record Again" at bounding box center [411, 198] width 60 height 16
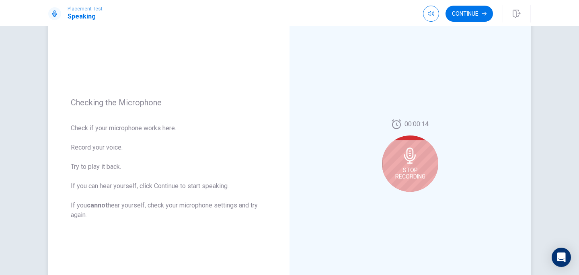
click at [412, 178] on span "Stop Recording" at bounding box center [410, 173] width 30 height 13
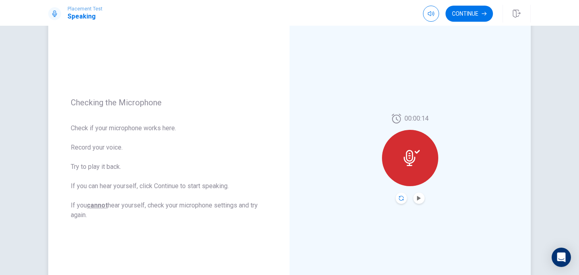
click at [399, 196] on icon "Record Again" at bounding box center [401, 198] width 5 height 5
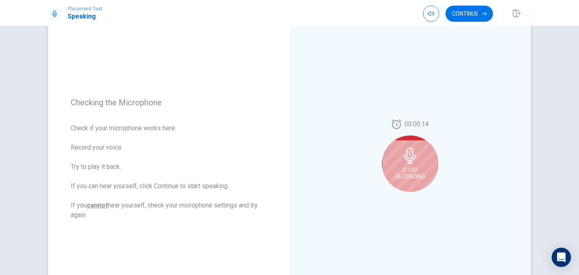
click at [408, 176] on span "Stop Recording" at bounding box center [410, 173] width 30 height 13
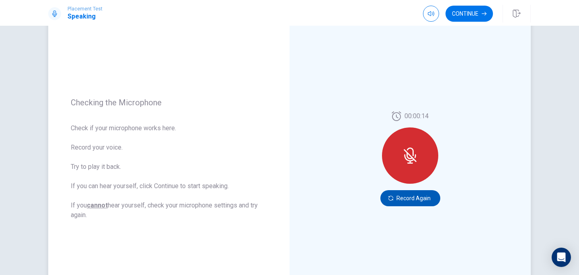
click at [402, 198] on button "Record Again" at bounding box center [411, 198] width 60 height 16
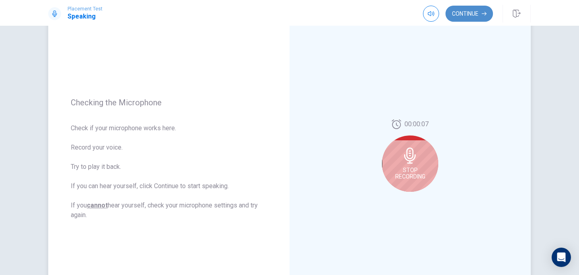
click at [473, 19] on button "Continue" at bounding box center [469, 14] width 47 height 16
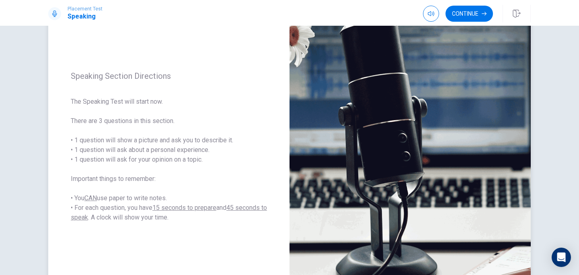
scroll to position [0, 0]
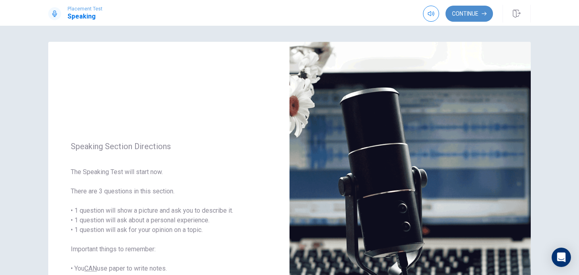
click at [471, 17] on button "Continue" at bounding box center [469, 14] width 47 height 16
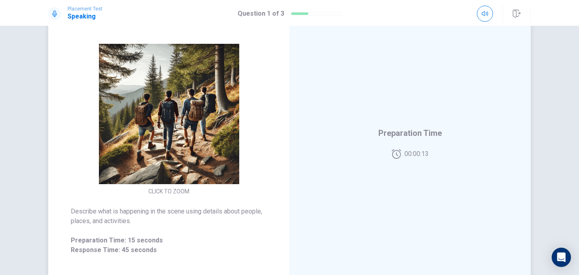
scroll to position [69, 0]
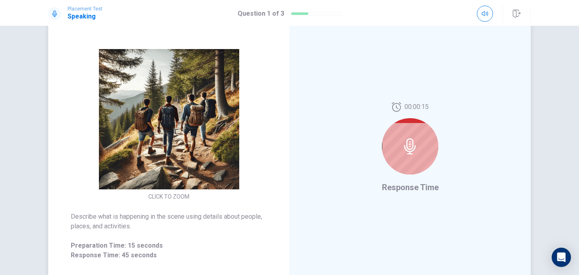
click at [396, 144] on div at bounding box center [410, 146] width 56 height 56
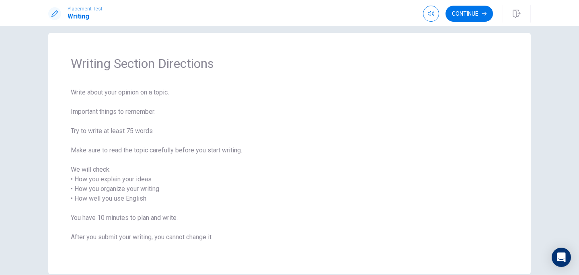
scroll to position [0, 0]
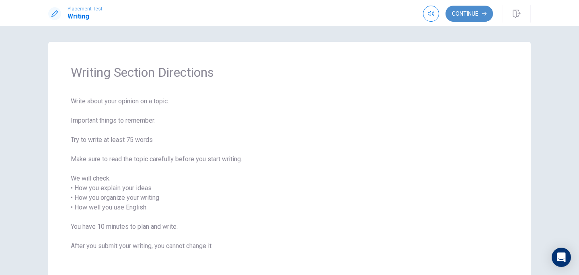
click at [473, 7] on button "Continue" at bounding box center [469, 14] width 47 height 16
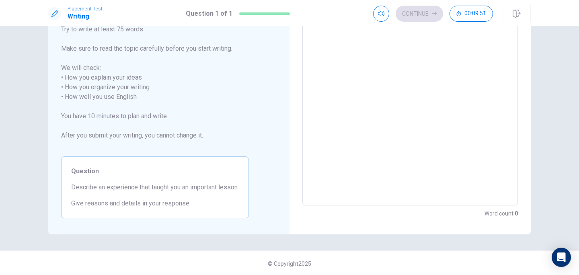
scroll to position [93, 0]
drag, startPoint x: 71, startPoint y: 187, endPoint x: 250, endPoint y: 196, distance: 179.6
click at [249, 196] on div "Question Describe an experience that taught you an important lesson. Give reaso…" at bounding box center [155, 186] width 188 height 62
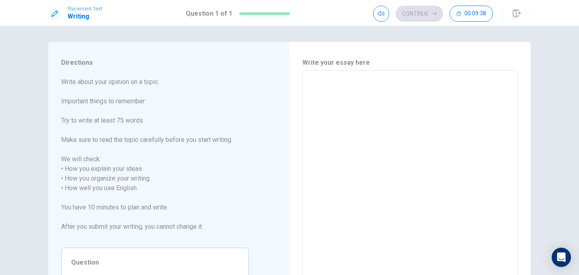
click at [318, 85] on textarea at bounding box center [410, 184] width 204 height 214
type textarea "ㅅ"
type textarea "x"
type textarea "소"
type textarea "x"
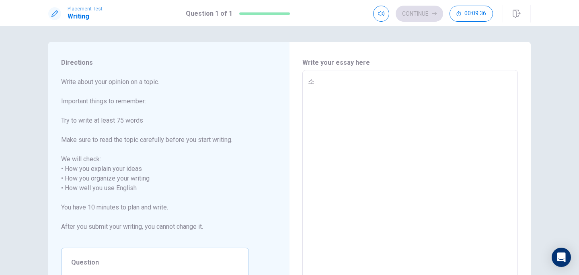
type textarea "솢"
type textarea "x"
type textarea "솢"
type textarea "x"
type textarea "솢"
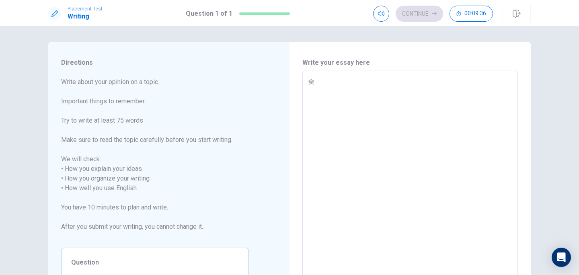
type textarea "x"
type textarea "t"
type textarea "x"
type textarea "th"
type textarea "x"
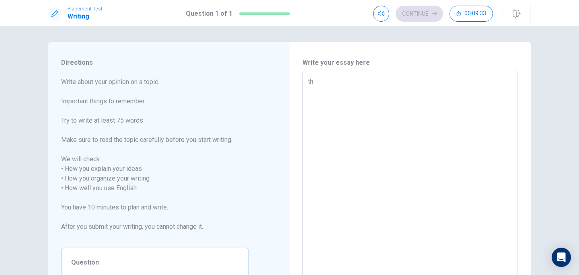
type textarea "the"
type textarea "x"
type textarea "the"
type textarea "x"
type textarea "the r"
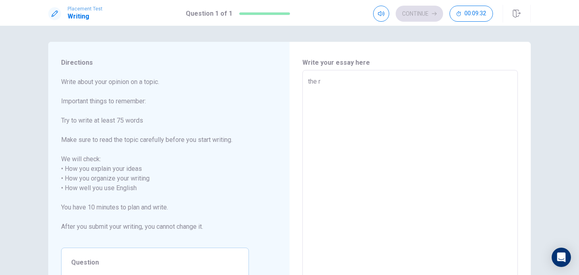
type textarea "x"
type textarea "the re"
type textarea "x"
type textarea "the rea"
type textarea "x"
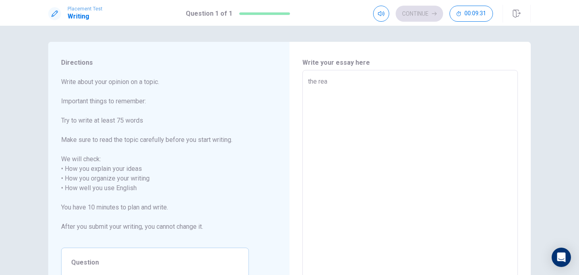
type textarea "the reas"
type textarea "x"
type textarea "the reaso"
type textarea "x"
type textarea "the reason"
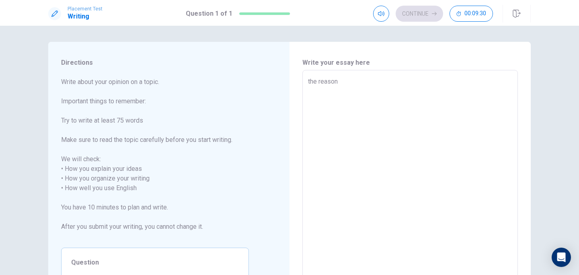
type textarea "x"
type textarea "the reason"
type textarea "x"
type textarea "the reason l"
type textarea "x"
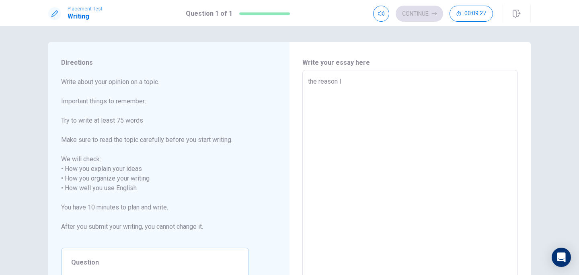
type textarea "the reason le"
type textarea "x"
type textarea "the reason les"
type textarea "x"
type textarea "the reason less"
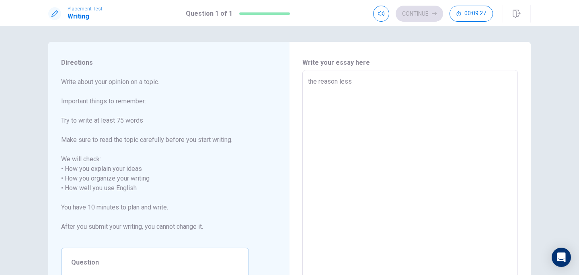
type textarea "x"
type textarea "the reason lesso"
type textarea "x"
type textarea "the reason lesson"
type textarea "x"
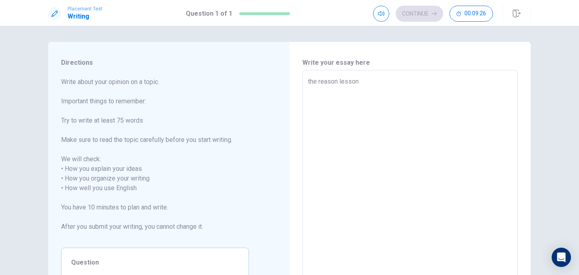
type textarea "the reason lesson"
type textarea "x"
type textarea "the reason lesson i"
type textarea "x"
type textarea "the reason lesson is"
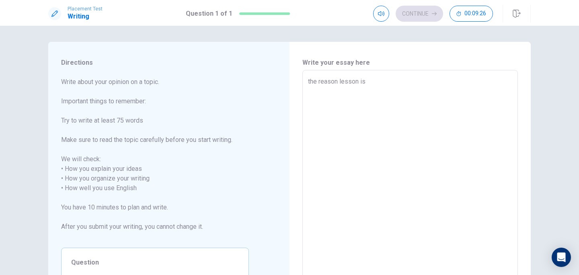
type textarea "x"
type textarea "the reason lesson is"
type textarea "x"
type textarea "the reason lesson is i"
type textarea "x"
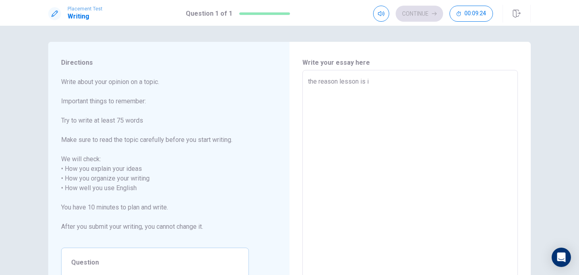
type textarea "the reason lesson is im"
type textarea "x"
type textarea "the reason lesson is imp"
type textarea "x"
type textarea "the reason lesson is impo"
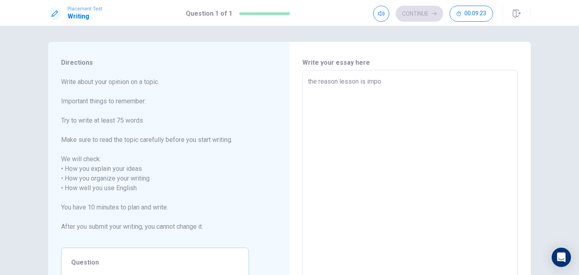
type textarea "x"
type textarea "the reason lesson is impor"
type textarea "x"
type textarea "the reason lesson is import"
type textarea "x"
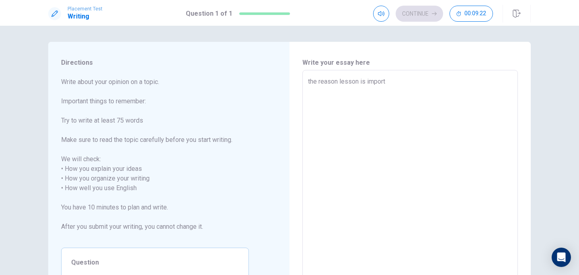
type textarea "the reason lesson is importa"
type textarea "x"
type textarea "the reason lesson is importan"
type textarea "x"
type textarea "the reason lesson is important"
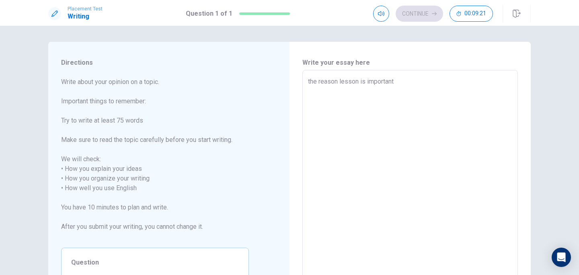
type textarea "x"
type textarea "the reason lesson is important"
type textarea "x"
type textarea "the reason lesson is important i"
type textarea "x"
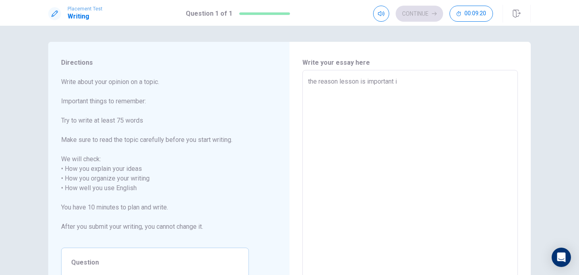
type textarea "the reason lesson is important is"
type textarea "x"
type textarea "the reason lesson is important is"
type textarea "x"
type textarea "the reason lesson is important is"
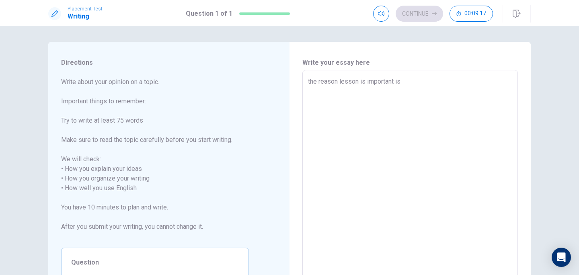
type textarea "x"
type textarea "the reason lesson is important is."
type textarea "x"
type textarea "the reason lesson is important is."
type textarea "x"
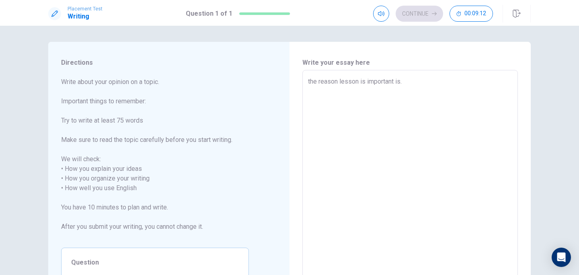
type textarea "the reason lesson is important is. T"
type textarea "x"
type textarea "the reason lesson is important is. Th"
type textarea "x"
type textarea "the reason lesson is important is. T"
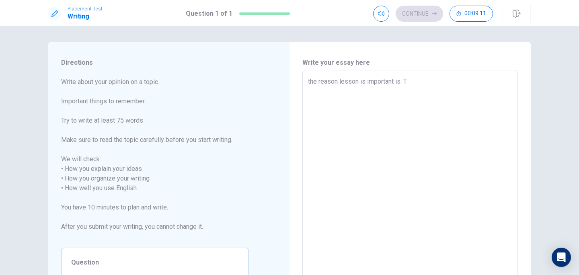
type textarea "x"
type textarea "the reason lesson is important is. Th"
type textarea "x"
type textarea "the reason lesson is important is. Thr"
type textarea "x"
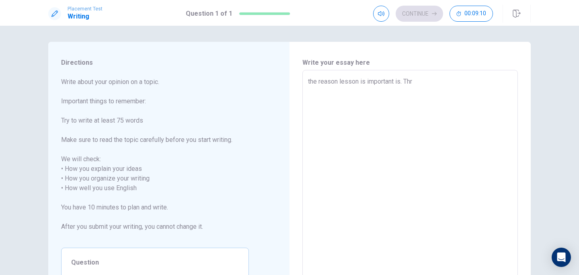
type textarea "the reason lesson is important is. Th"
type textarea "x"
type textarea "the reason lesson is important is. The"
type textarea "x"
type textarea "the reason lesson is important is. Th"
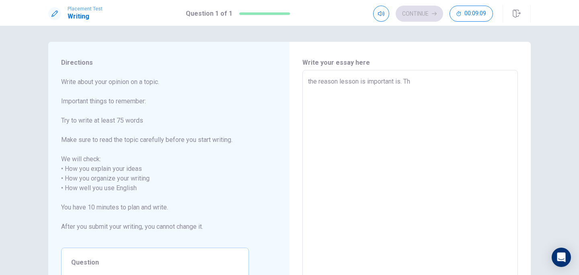
type textarea "x"
type textarea "the reason lesson is important is. T"
type textarea "x"
type textarea "the reason lesson is important is."
type textarea "x"
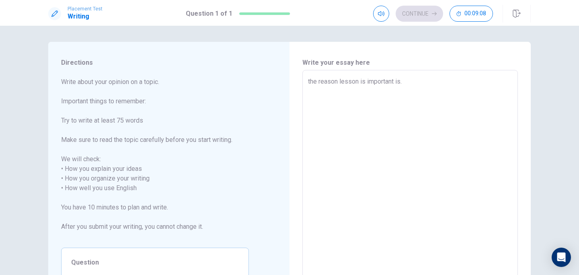
type textarea "the reason lesson is important is. i"
type textarea "x"
type textarea "the reason lesson is important is. in"
type textarea "x"
type textarea "the reason lesson is important is. in"
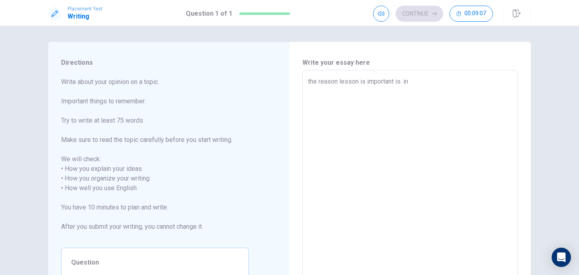
type textarea "x"
type textarea "the reason lesson is important is. in t"
type textarea "x"
type textarea "the reason lesson is important is. in th"
type textarea "x"
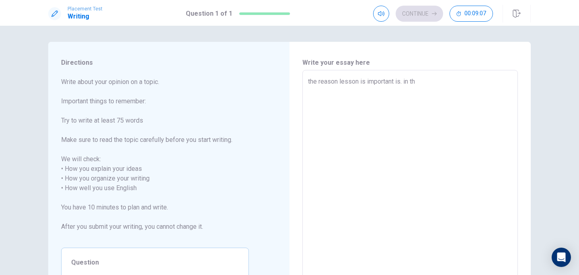
type textarea "the reason lesson is important is. in the"
type textarea "x"
type textarea "the reason lesson is important is. in the"
type textarea "x"
type textarea "the reason lesson is important is. in the l"
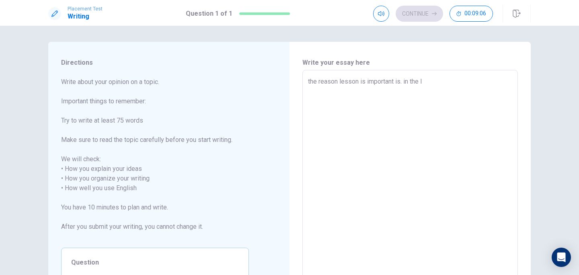
type textarea "x"
type textarea "the reason lesson is important is. in the le"
type textarea "x"
type textarea "the reason lesson is important is. in the les"
type textarea "x"
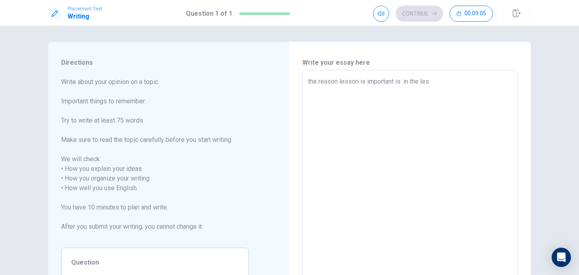
type textarea "the reason lesson is important is. in the less"
type textarea "x"
type textarea "the reason lesson is important is. in the lesso"
type textarea "x"
type textarea "the reason lesson is important is. in the lesson"
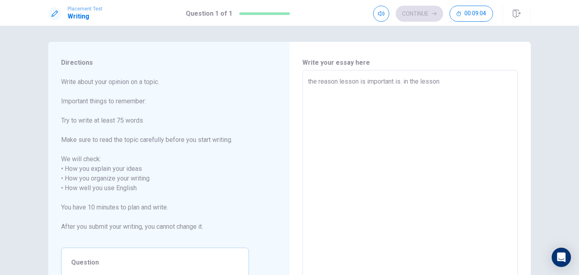
type textarea "x"
type textarea "the reason lesson is important is. in the lesson"
type textarea "x"
type textarea "the reason lesson is important is. in the lesson w"
type textarea "x"
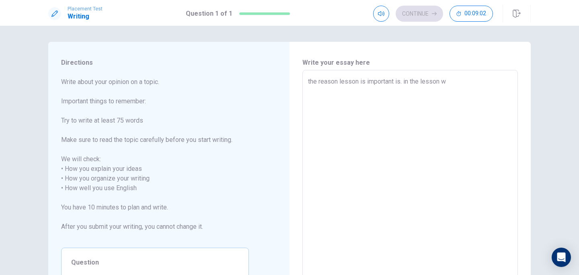
type textarea "the reason lesson is important is. in the lesson we"
type textarea "x"
type textarea "the reason lesson is important is. in the lesson we"
type textarea "x"
type textarea "the reason lesson is important is. in the lesson we c"
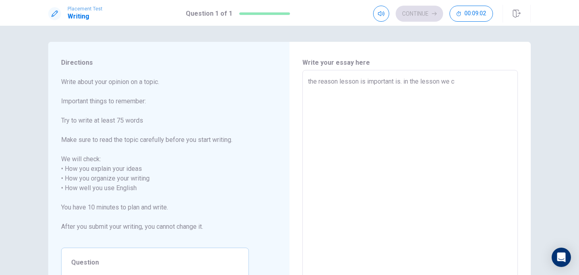
type textarea "x"
type textarea "the reason lesson is important is. in the lesson we ca"
type textarea "x"
type textarea "the reason lesson is important is. in the lesson we can"
type textarea "x"
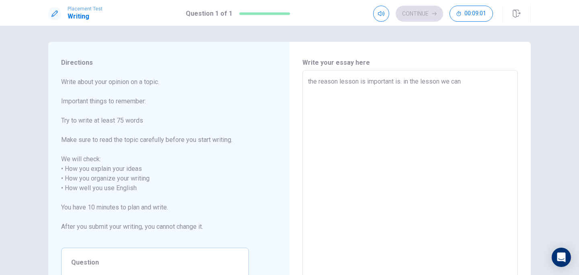
type textarea "the reason lesson is important is. in the lesson we can"
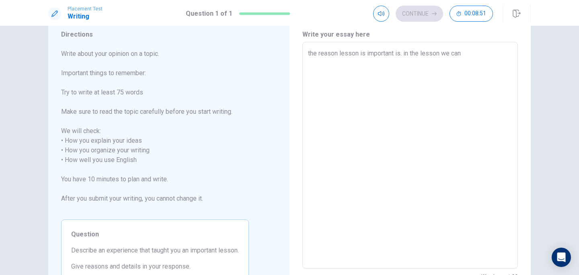
scroll to position [28, 0]
type textarea "x"
drag, startPoint x: 309, startPoint y: 54, endPoint x: 575, endPoint y: 51, distance: 265.9
click at [575, 52] on div "Directions Write about your opinion on a topic. Important things to remember: T…" at bounding box center [289, 150] width 579 height 249
type textarea "t"
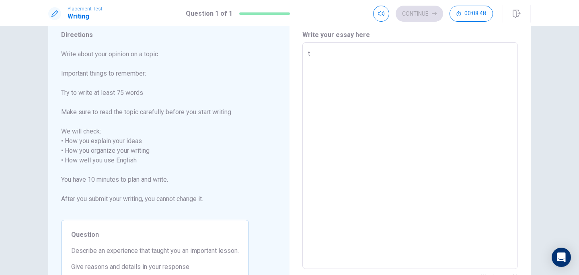
type textarea "x"
type textarea "t"
type textarea "x"
type textarea "th"
type textarea "x"
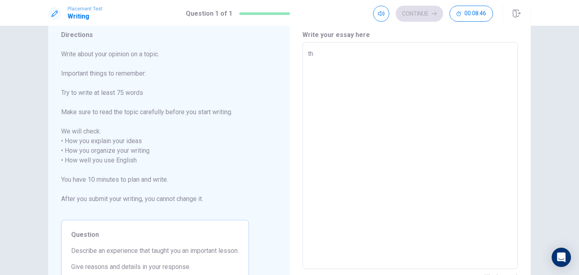
type textarea "the"
type textarea "x"
type textarea "the"
type textarea "x"
type textarea "the"
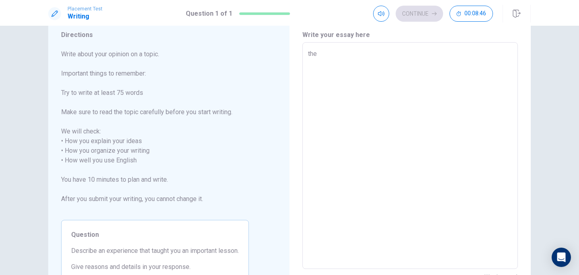
type textarea "x"
type textarea "th"
type textarea "x"
type textarea "the"
type textarea "x"
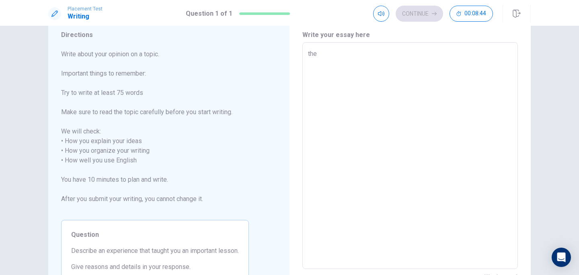
type textarea "the"
type textarea "x"
type textarea "the m"
type textarea "x"
type textarea "the mo"
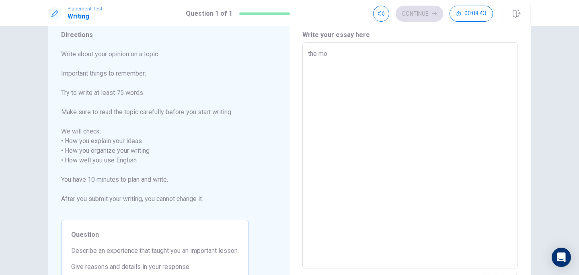
type textarea "x"
type textarea "the mos"
type textarea "x"
type textarea "the most"
type textarea "x"
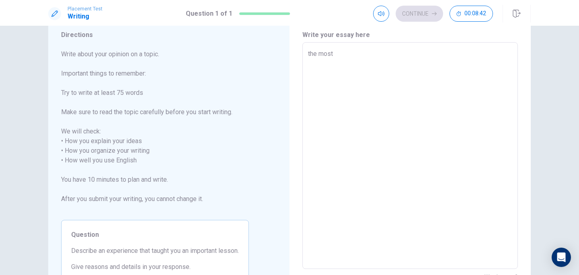
type textarea "the most"
type textarea "x"
type textarea "the most o"
type textarea "x"
type textarea "the most of"
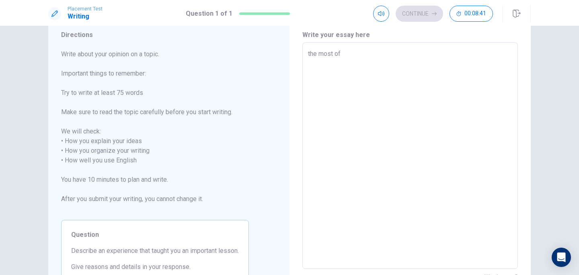
type textarea "x"
type textarea "the most of"
type textarea "x"
type textarea "the most of i"
type textarea "x"
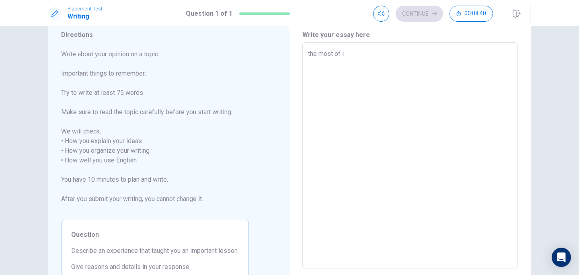
type textarea "the most of im"
type textarea "x"
type textarea "the most of imp"
type textarea "x"
type textarea "the most of impo"
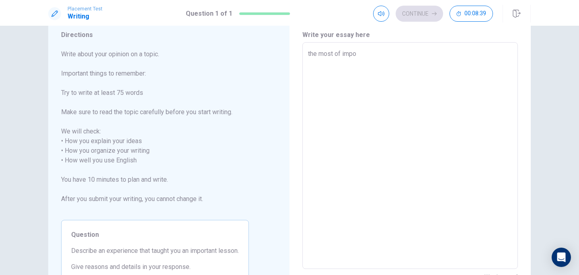
type textarea "x"
type textarea "the most of impor"
type textarea "x"
type textarea "the most of import"
type textarea "x"
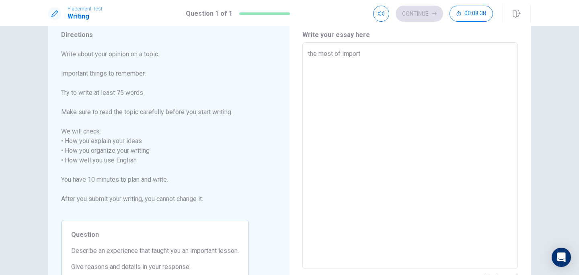
type textarea "the most of importa"
type textarea "x"
type textarea "the most of importan"
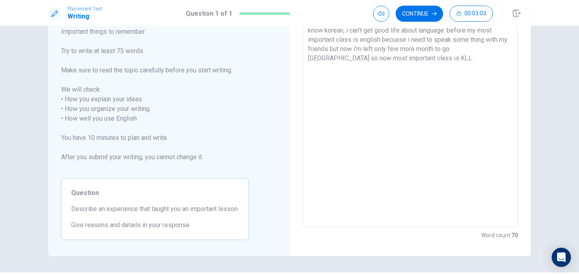
scroll to position [58, 0]
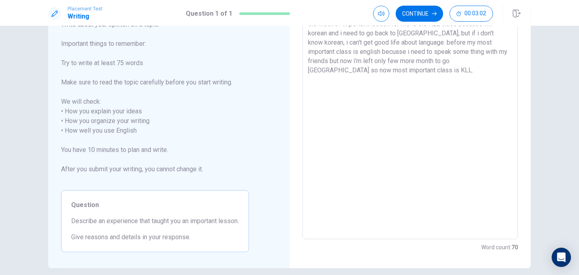
click at [443, 7] on div "Continue 00:03:02" at bounding box center [433, 14] width 120 height 16
click at [434, 13] on icon "button" at bounding box center [434, 13] width 5 height 5
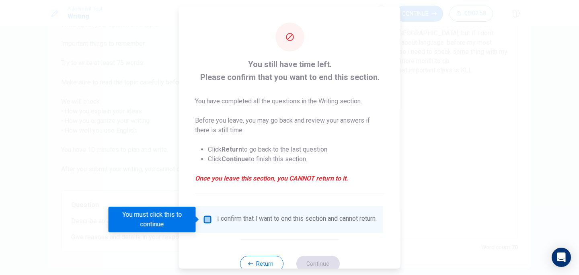
click at [210, 218] on input "You must click this to continue" at bounding box center [208, 220] width 10 height 10
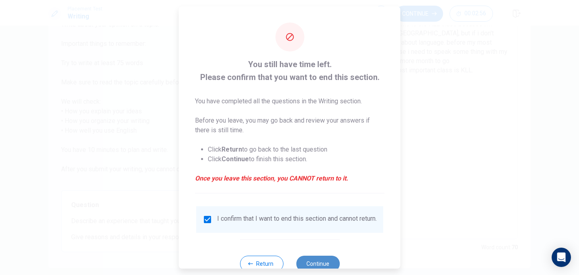
click at [323, 265] on button "Continue" at bounding box center [317, 264] width 43 height 16
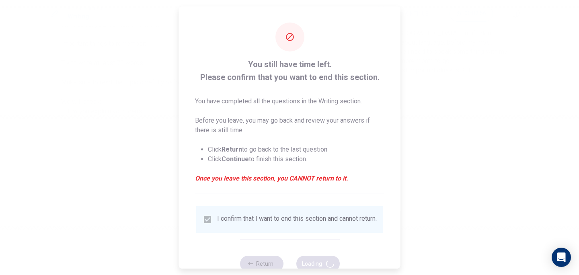
scroll to position [0, 0]
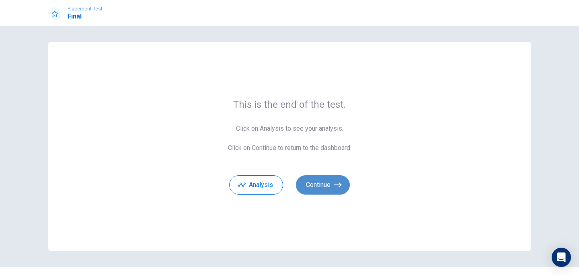
click at [329, 182] on button "Continue" at bounding box center [323, 184] width 54 height 19
